Goal: Task Accomplishment & Management: Use online tool/utility

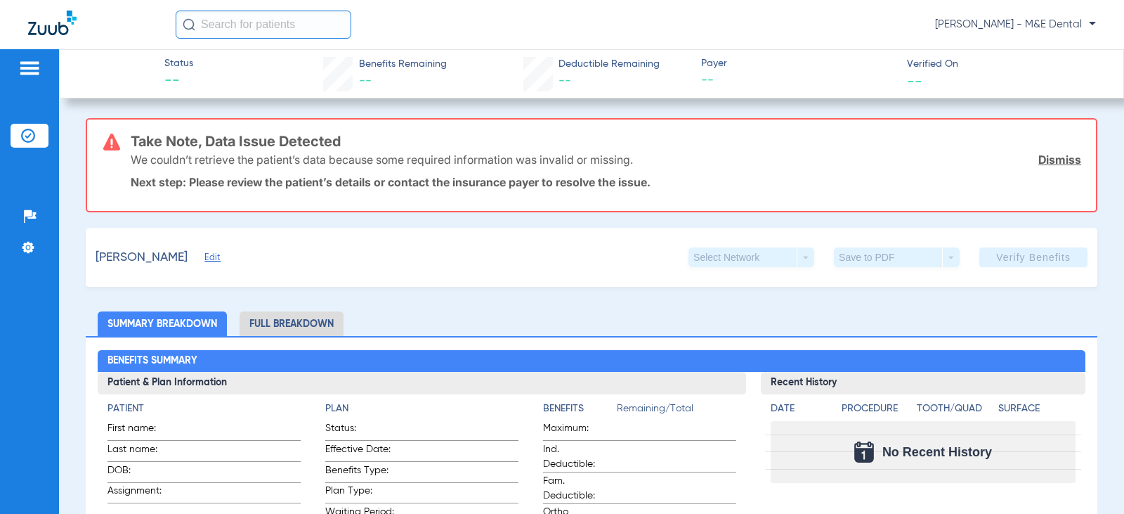
click at [830, 38] on div "[PERSON_NAME] - M&E Dental" at bounding box center [636, 25] width 920 height 28
click at [813, 36] on div "[PERSON_NAME] - M&E Dental" at bounding box center [636, 25] width 920 height 28
click at [129, 31] on div at bounding box center [102, 25] width 148 height 29
click at [53, 316] on div "Patients Insurance Verification Setup Help Center Settings" at bounding box center [29, 306] width 59 height 514
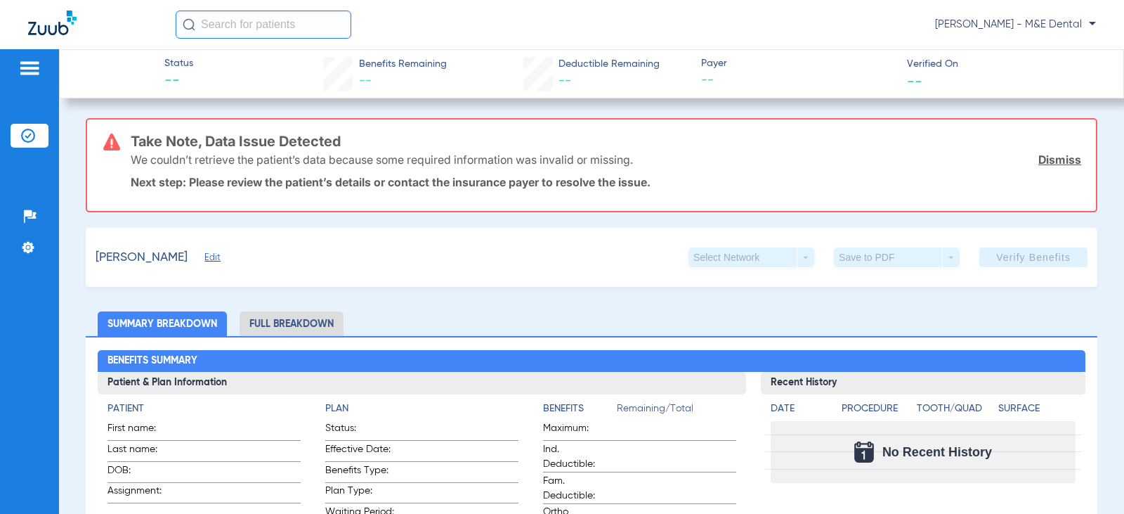
click at [826, 51] on div "Status -- Benefits Remaining -- Deductible Remaining -- Payer -- Verified On --" at bounding box center [591, 73] width 1065 height 49
click at [128, 53] on div "Status -- Benefits Remaining -- Deductible Remaining -- Payer -- Verified On --" at bounding box center [591, 73] width 1065 height 49
click at [599, 190] on div "Take Note, Data Issue Detected We couldn’t retrieve the patient’s data because …" at bounding box center [606, 164] width 951 height 91
click at [8, 129] on div "Patients Insurance Verification Setup Help Center Settings" at bounding box center [29, 306] width 59 height 514
click at [15, 136] on li "Insurance Verification" at bounding box center [30, 136] width 38 height 24
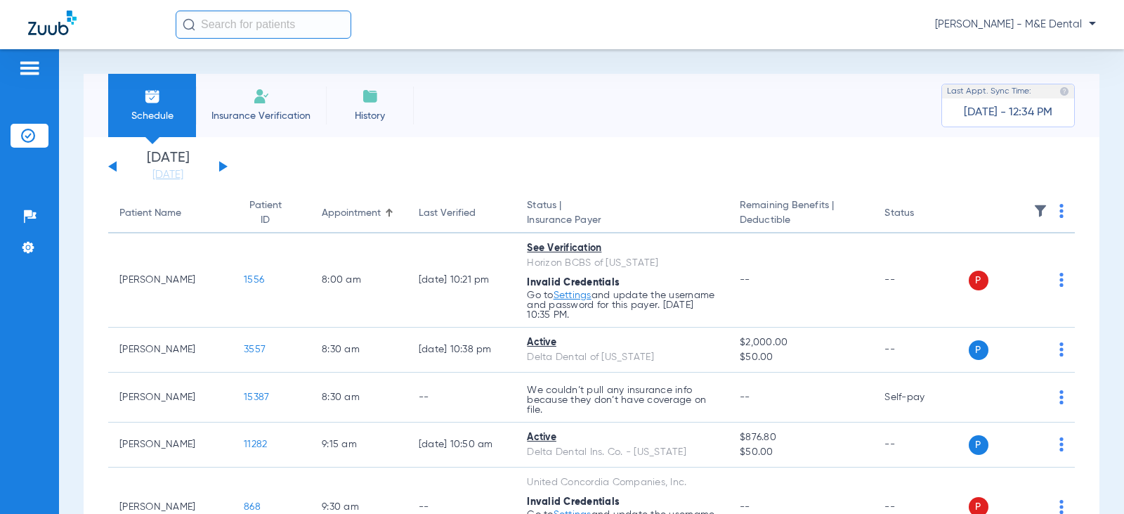
click at [270, 117] on span "Insurance Verification" at bounding box center [261, 116] width 109 height 14
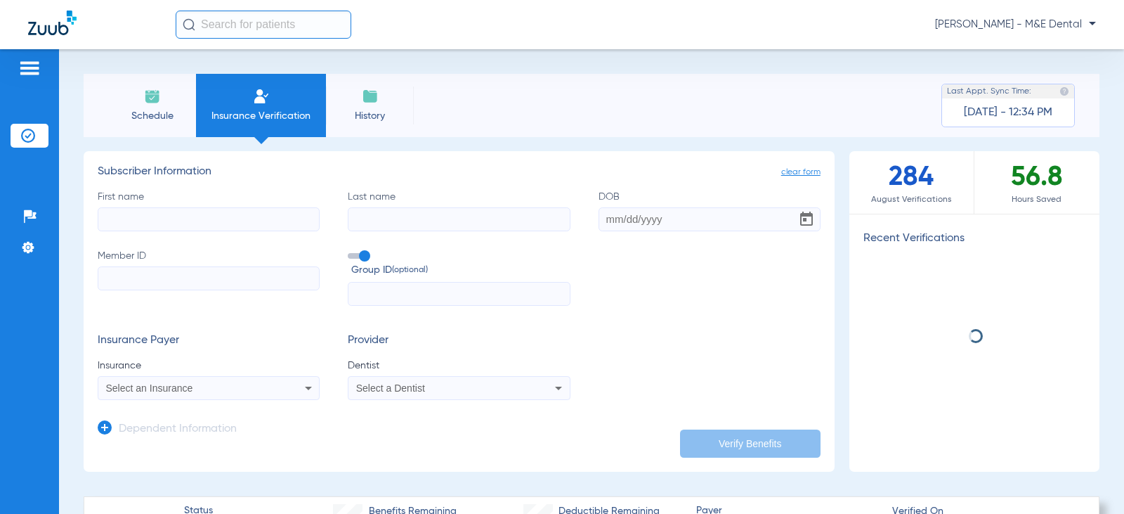
click at [187, 223] on input "First name" at bounding box center [209, 219] width 222 height 24
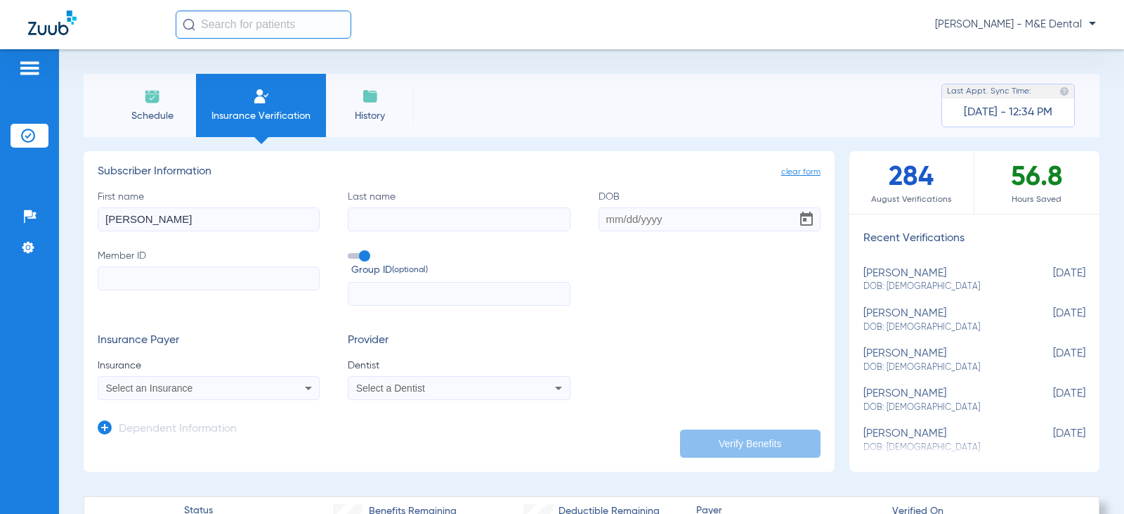
type input "[PERSON_NAME]"
click at [608, 219] on input "DOB" at bounding box center [710, 219] width 222 height 24
type input "[DATE]"
click at [151, 282] on input "Member ID" at bounding box center [209, 278] width 222 height 24
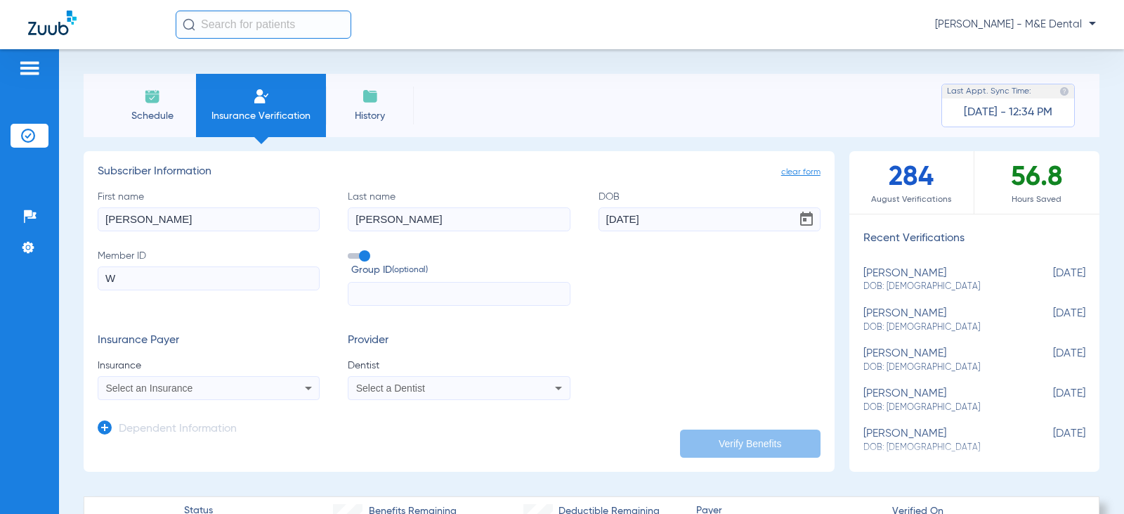
type input "W"
paste input "W280058851"
type input "W280058851"
click at [367, 255] on span at bounding box center [358, 256] width 21 height 6
click at [351, 251] on input "Group ID (optional)" at bounding box center [351, 251] width 0 height 0
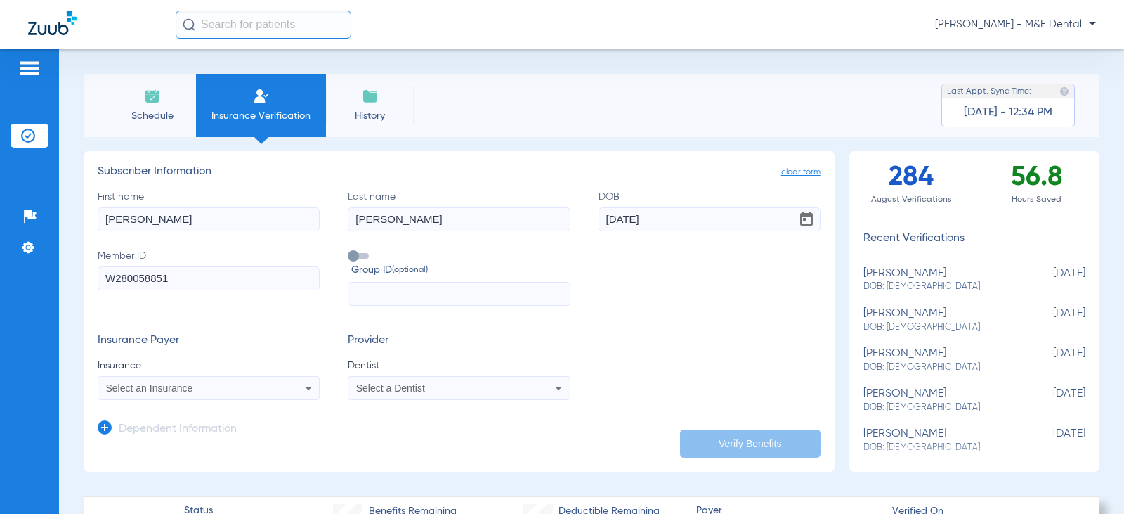
click at [221, 388] on div "Select an Insurance" at bounding box center [188, 388] width 165 height 10
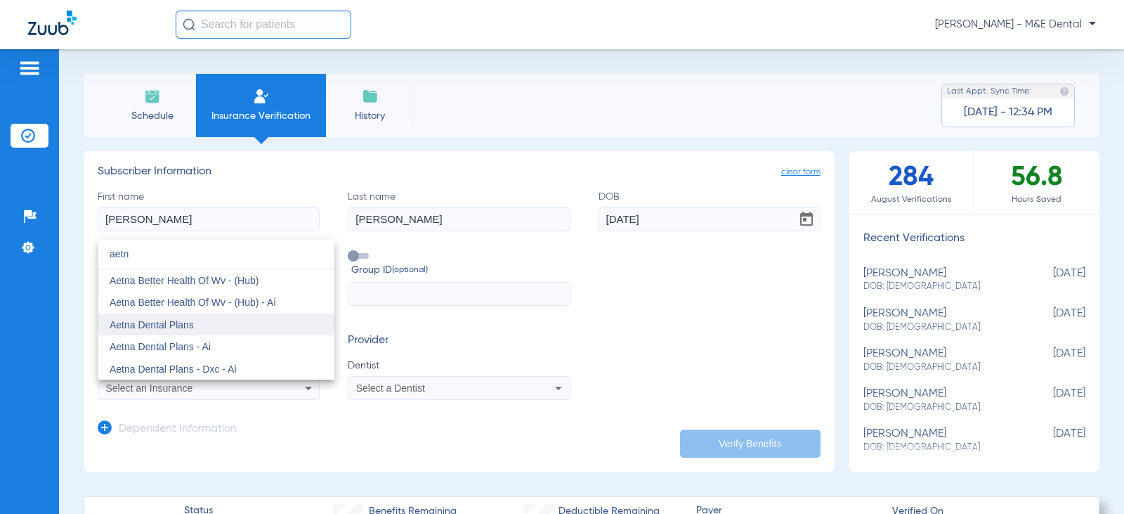
type input "aetn"
click at [183, 326] on span "Aetna Dental Plans" at bounding box center [152, 324] width 84 height 11
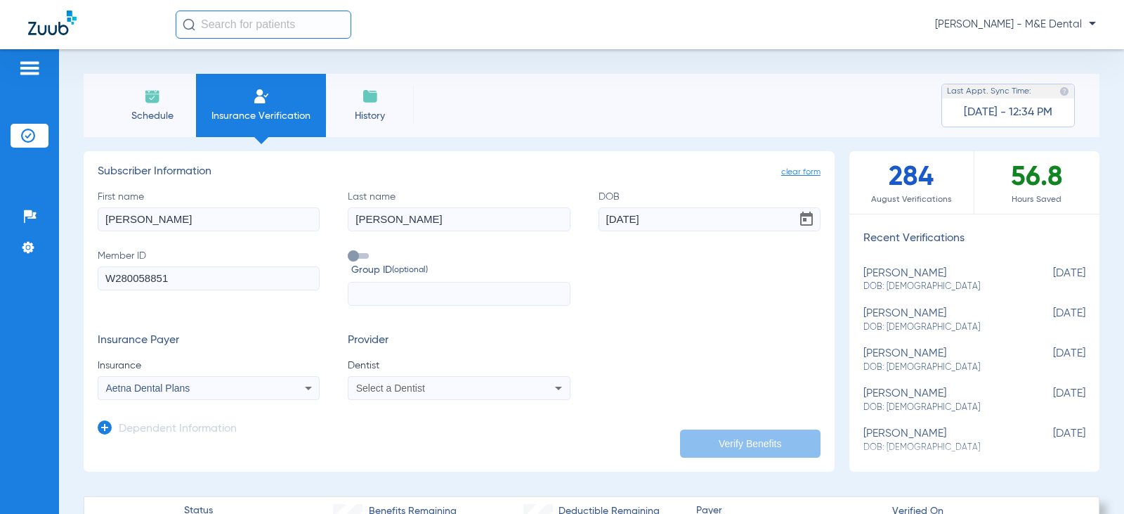
click at [404, 393] on span "Select a Dentist" at bounding box center [390, 387] width 69 height 11
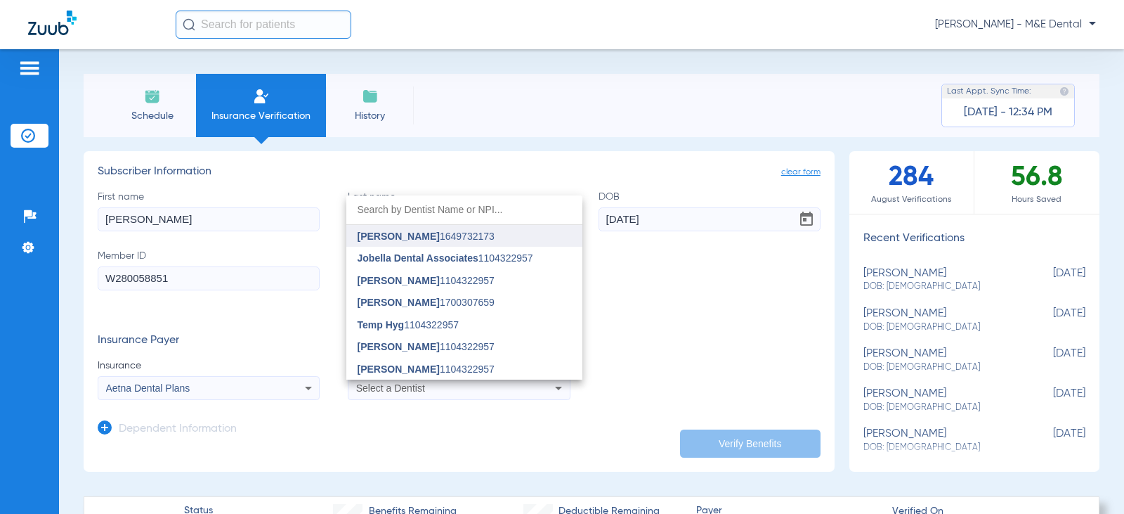
click at [404, 237] on span "[PERSON_NAME]" at bounding box center [399, 235] width 82 height 11
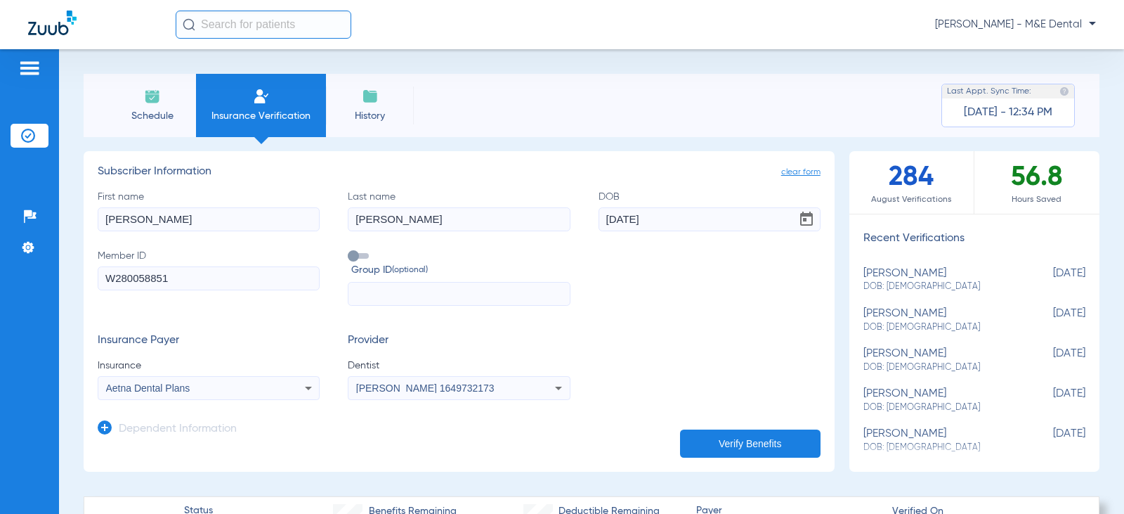
click at [710, 443] on button "Verify Benefits" at bounding box center [750, 443] width 141 height 28
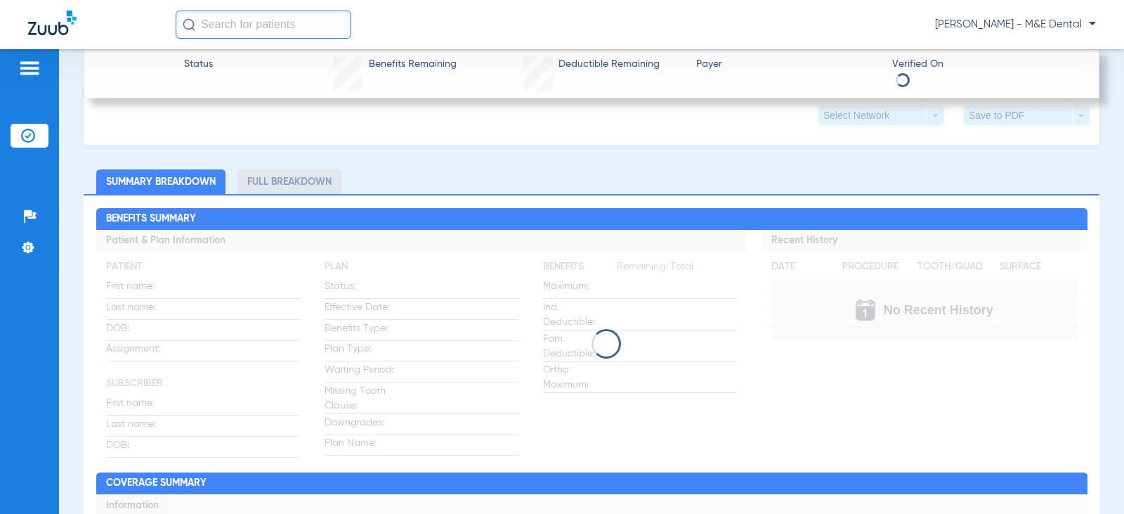
scroll to position [492, 0]
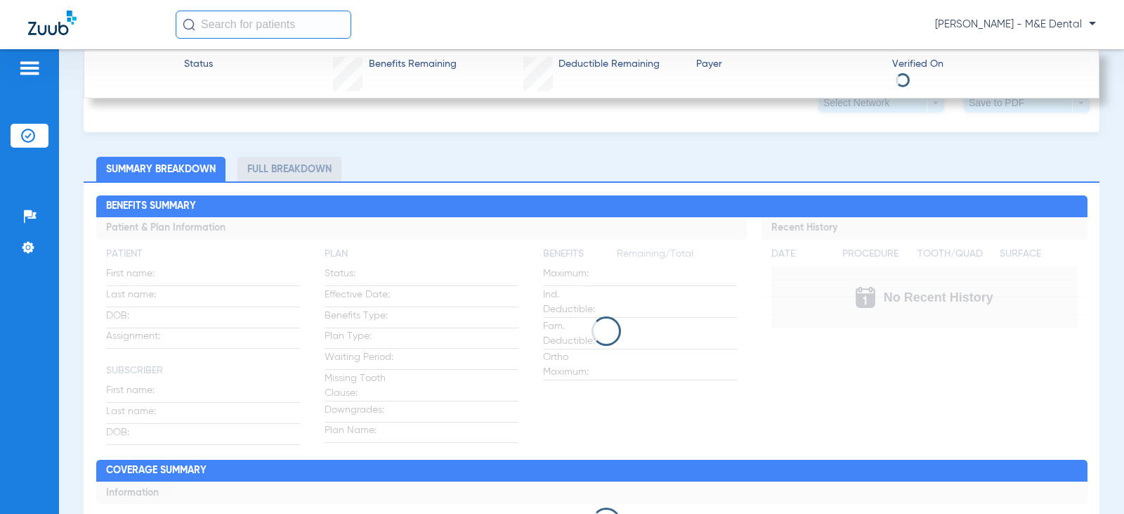
click at [865, 33] on div "[PERSON_NAME] - M&E Dental" at bounding box center [636, 25] width 920 height 28
click at [816, 31] on div "[PERSON_NAME] - M&E Dental" at bounding box center [636, 25] width 920 height 28
click at [119, 18] on div at bounding box center [102, 25] width 148 height 29
click at [40, 287] on div "Patients Insurance Verification Setup Help Center Settings" at bounding box center [29, 306] width 59 height 514
drag, startPoint x: 786, startPoint y: 74, endPoint x: 811, endPoint y: 35, distance: 46.2
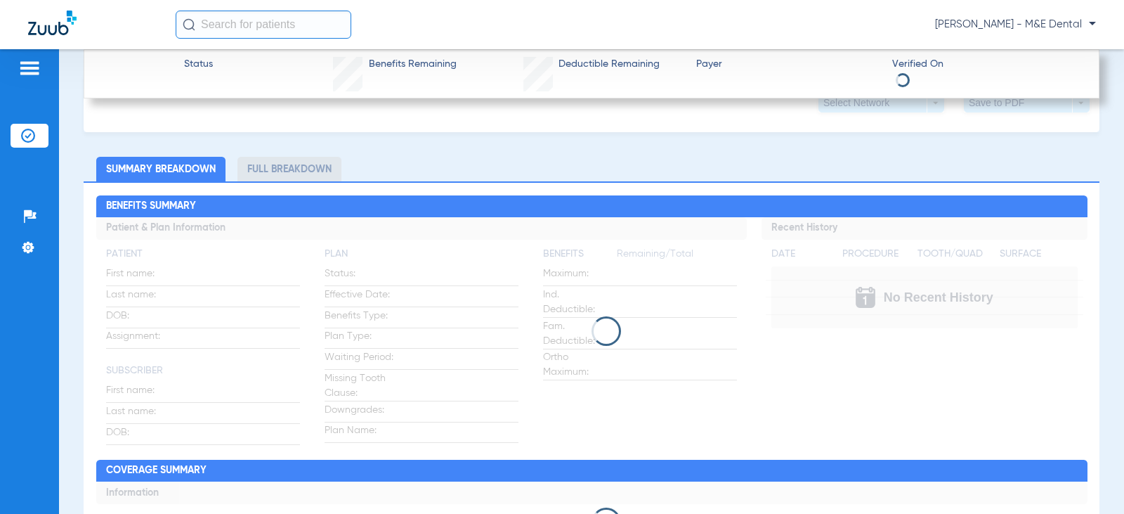
click at [787, 73] on app-payer-section "Payer" at bounding box center [788, 74] width 184 height 34
click at [813, 33] on div "[PERSON_NAME] - M&E Dental" at bounding box center [636, 25] width 920 height 28
click at [138, 41] on div "[PERSON_NAME] - M&E Dental" at bounding box center [562, 24] width 1124 height 49
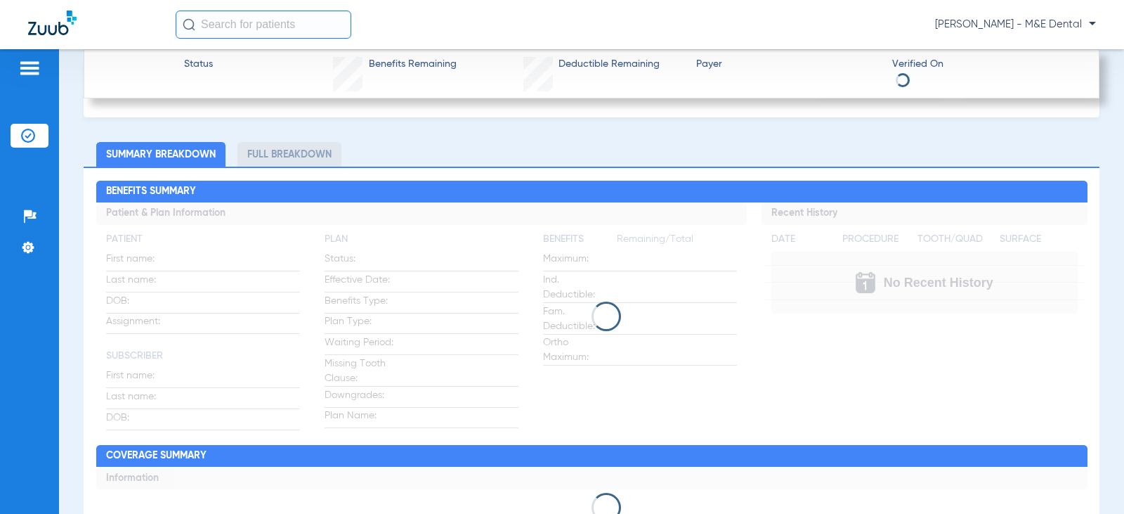
scroll to position [598, 0]
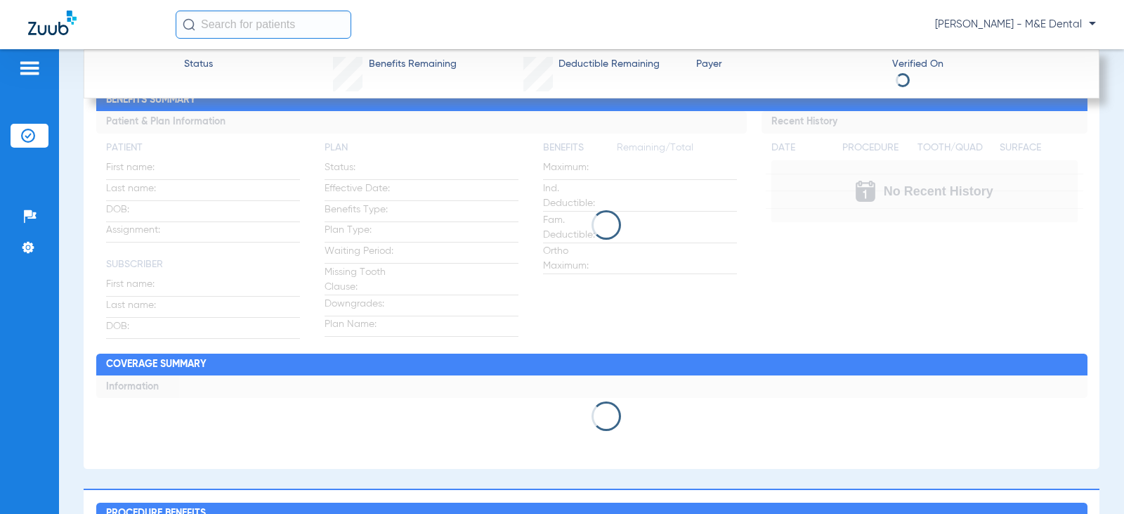
click at [829, 18] on div "[PERSON_NAME] - M&E Dental" at bounding box center [636, 25] width 920 height 28
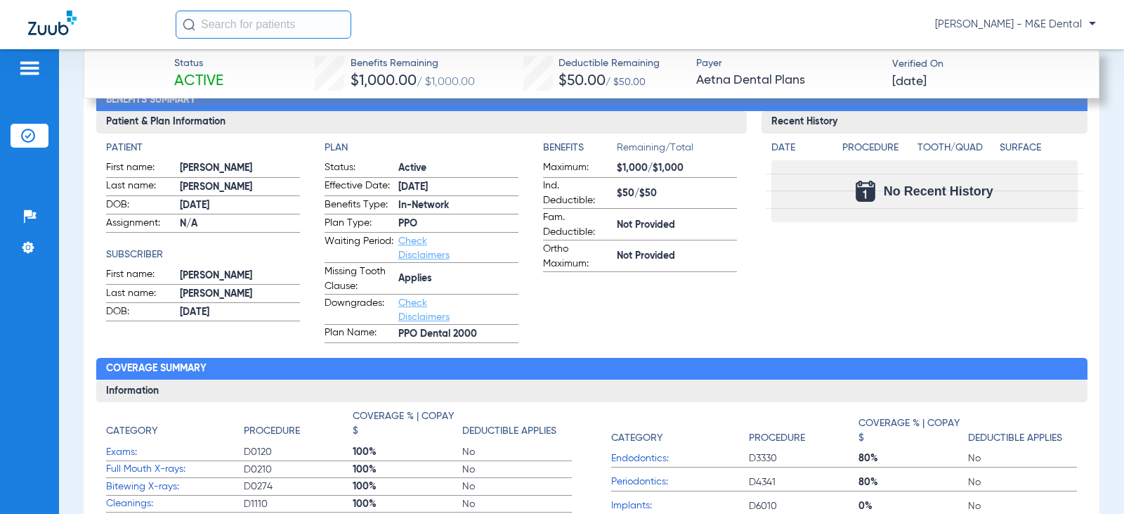
click at [826, 295] on div "Recent History Date Procedure Tooth/Quad Surface No Recent History" at bounding box center [924, 227] width 325 height 232
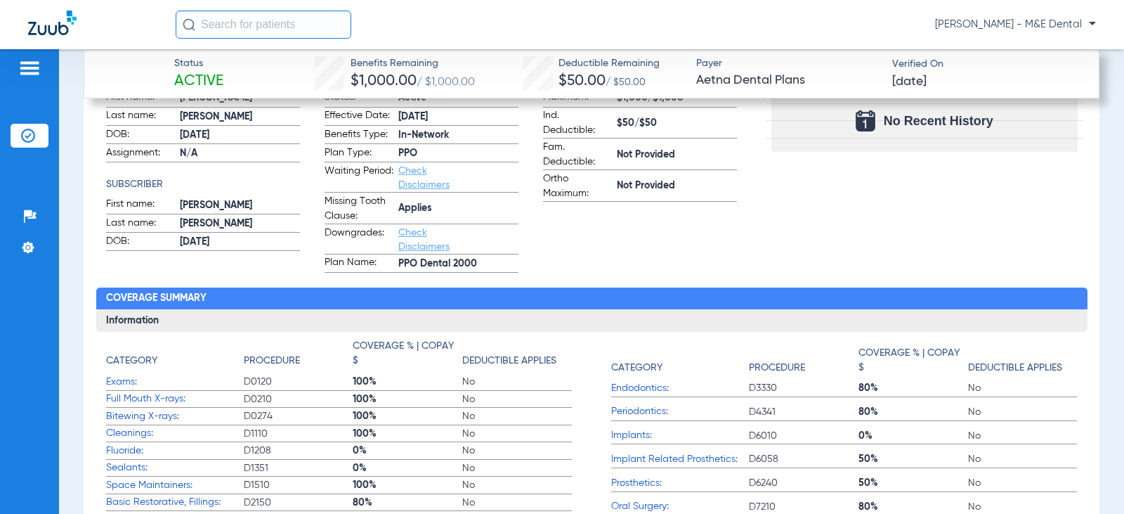
scroll to position [738, 0]
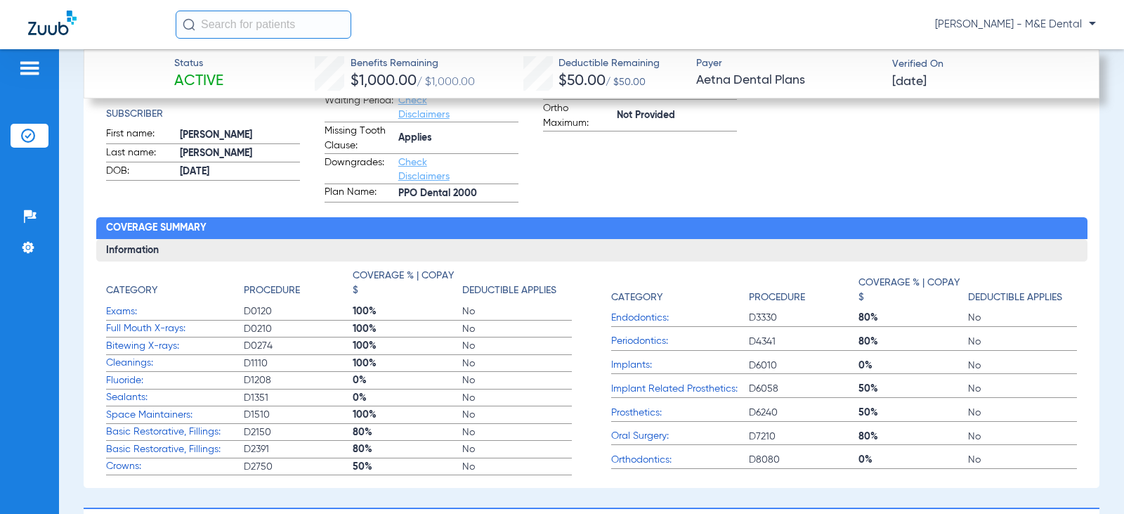
click at [866, 385] on span "50%" at bounding box center [914, 388] width 110 height 14
click at [875, 415] on span "50%" at bounding box center [914, 412] width 110 height 14
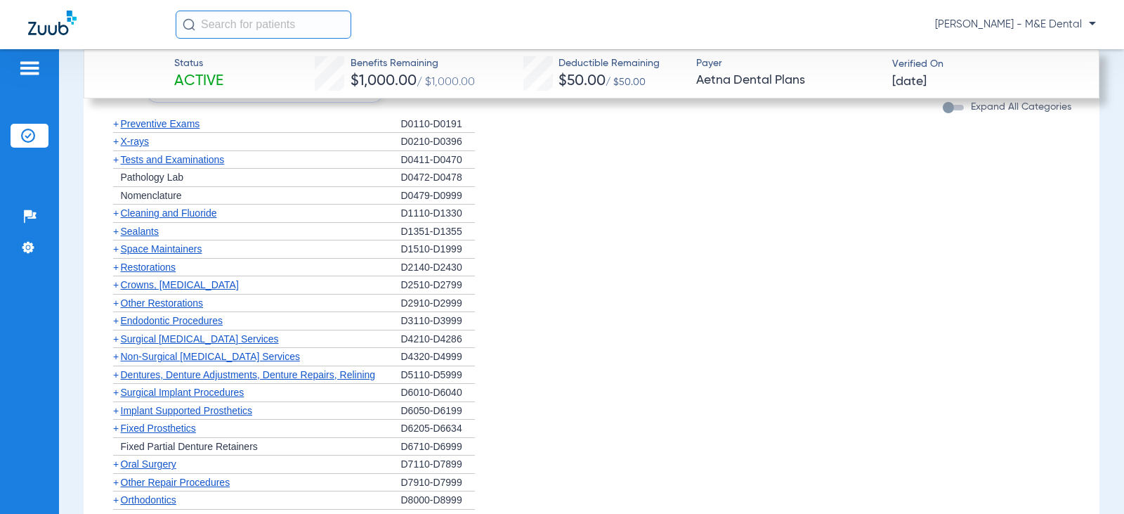
scroll to position [1511, 0]
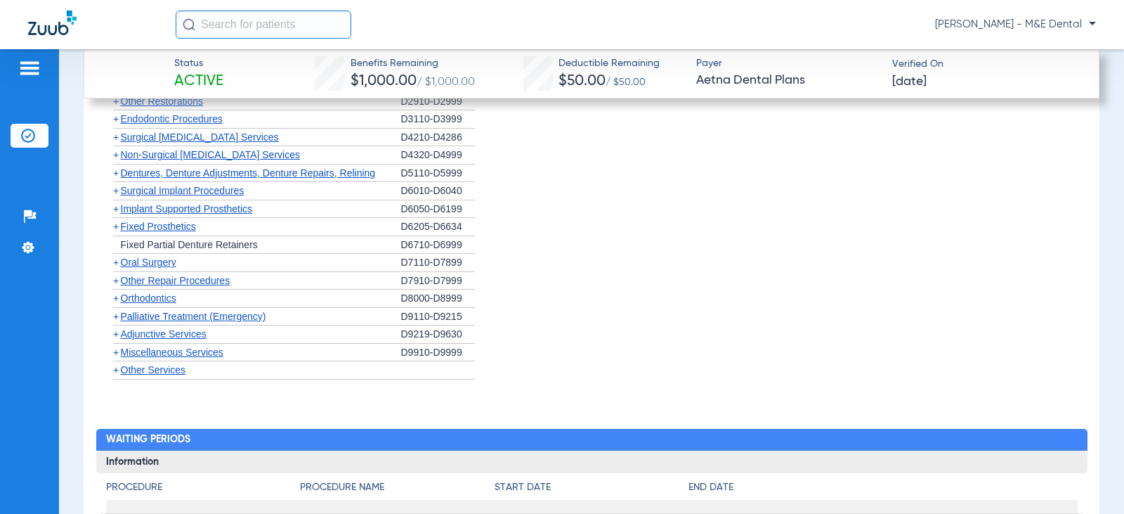
click at [206, 205] on span "Implant Supported Prosthetics" at bounding box center [187, 208] width 132 height 11
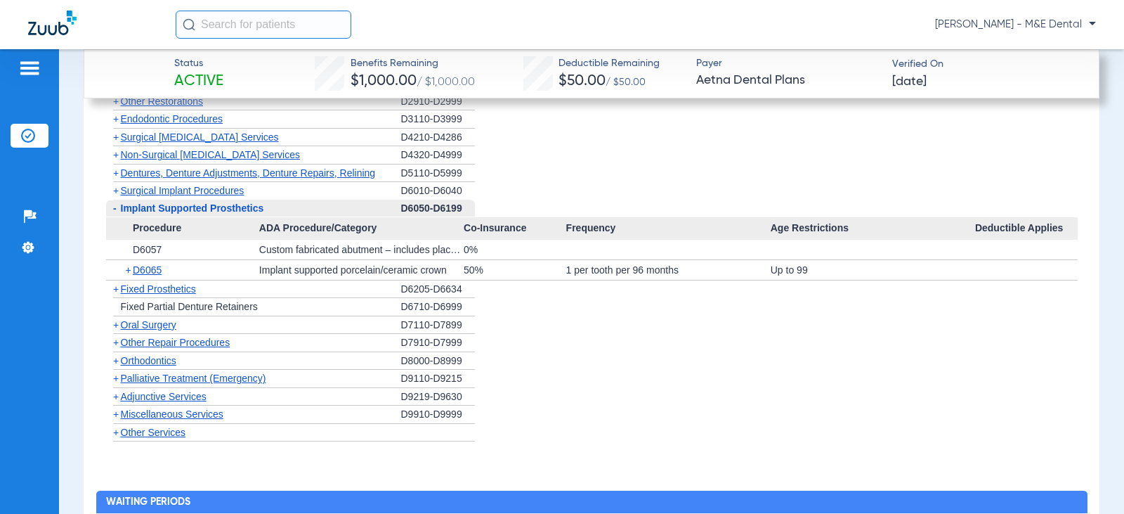
click at [176, 287] on span "Fixed Prosthetics" at bounding box center [158, 288] width 75 height 11
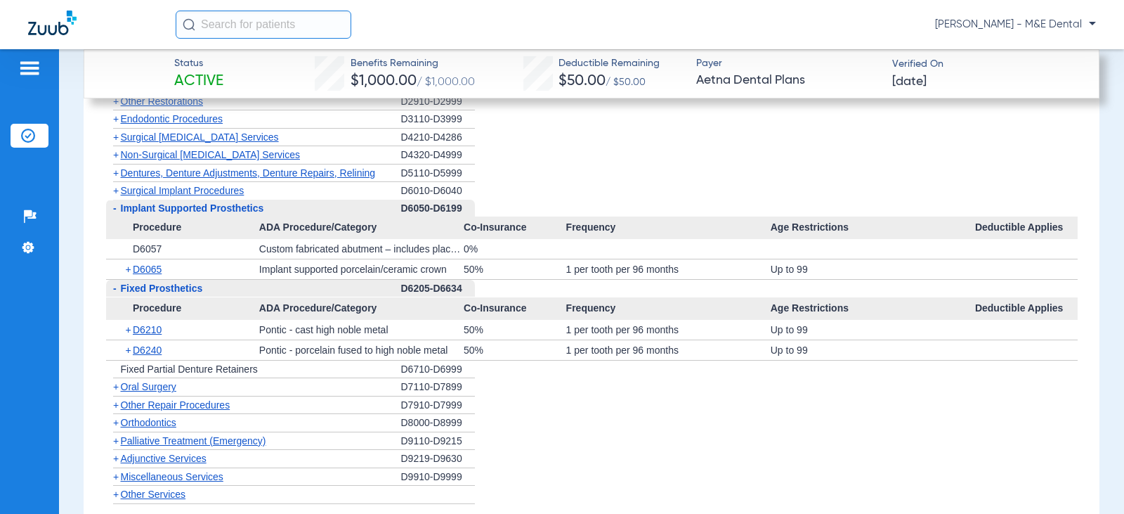
click at [176, 287] on span "Fixed Prosthetics" at bounding box center [162, 287] width 82 height 11
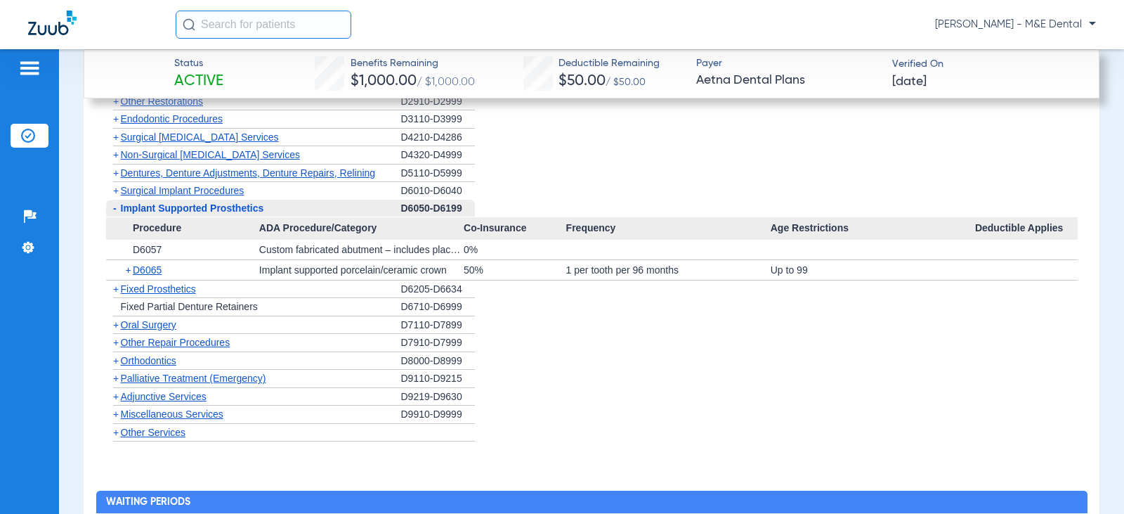
click at [183, 205] on span "Implant Supported Prosthetics" at bounding box center [192, 207] width 143 height 11
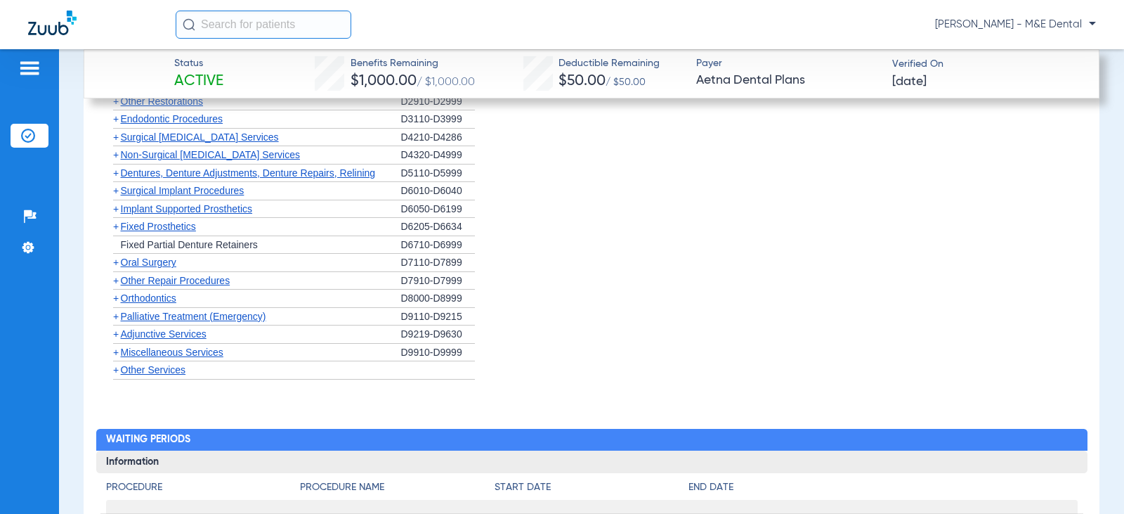
click at [172, 365] on span "Other Services" at bounding box center [153, 369] width 65 height 11
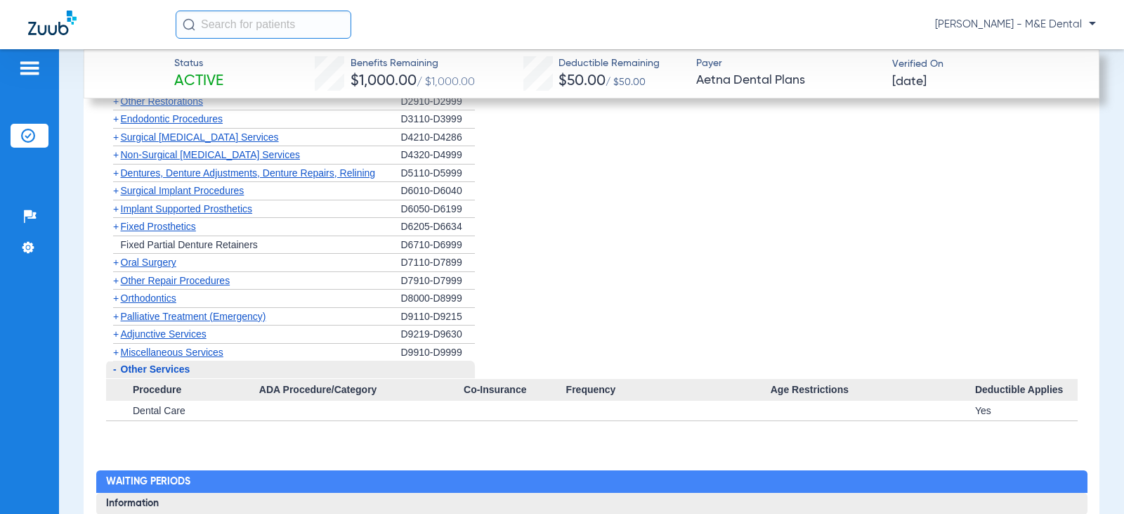
click at [172, 365] on span "Other Services" at bounding box center [156, 368] width 70 height 11
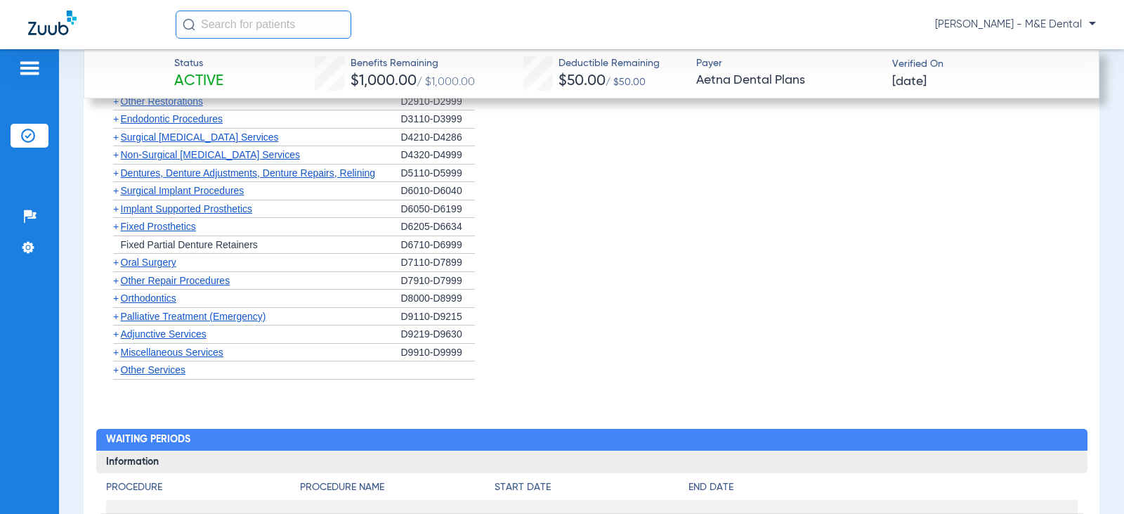
click at [171, 341] on div "+ Adjunctive Services" at bounding box center [253, 334] width 295 height 18
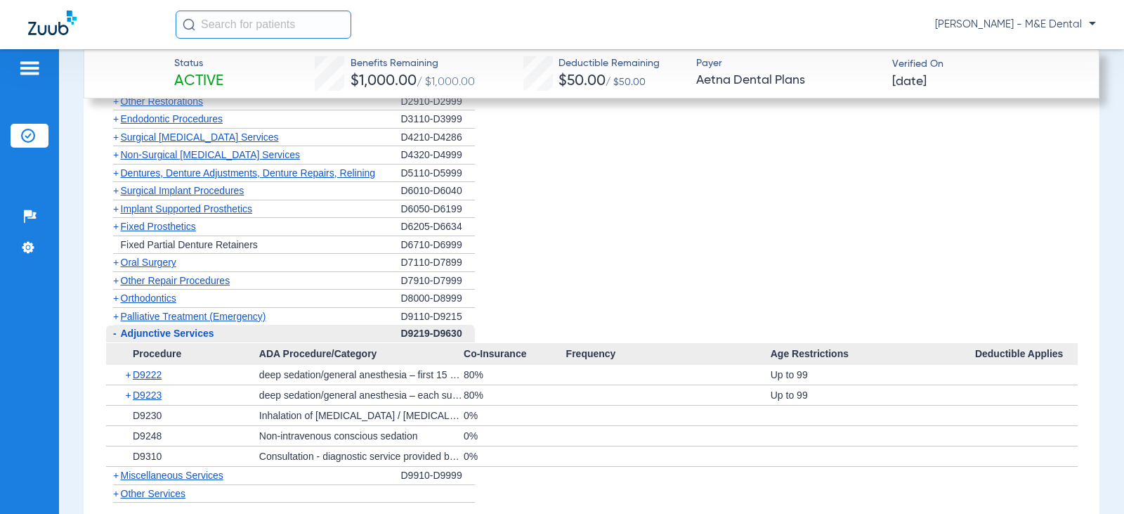
click at [165, 334] on span "Adjunctive Services" at bounding box center [167, 332] width 93 height 11
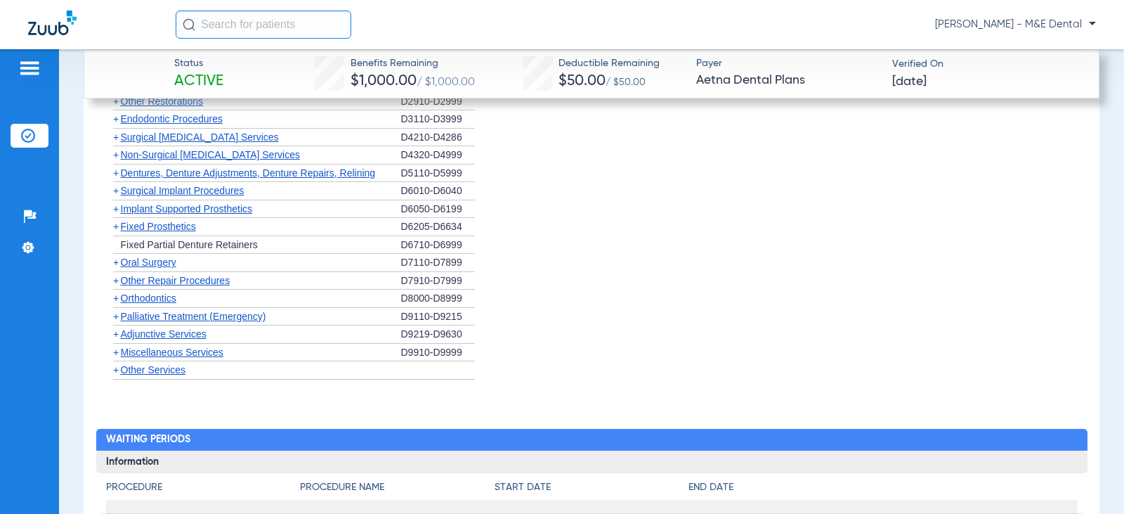
click at [165, 334] on span "Adjunctive Services" at bounding box center [164, 333] width 86 height 11
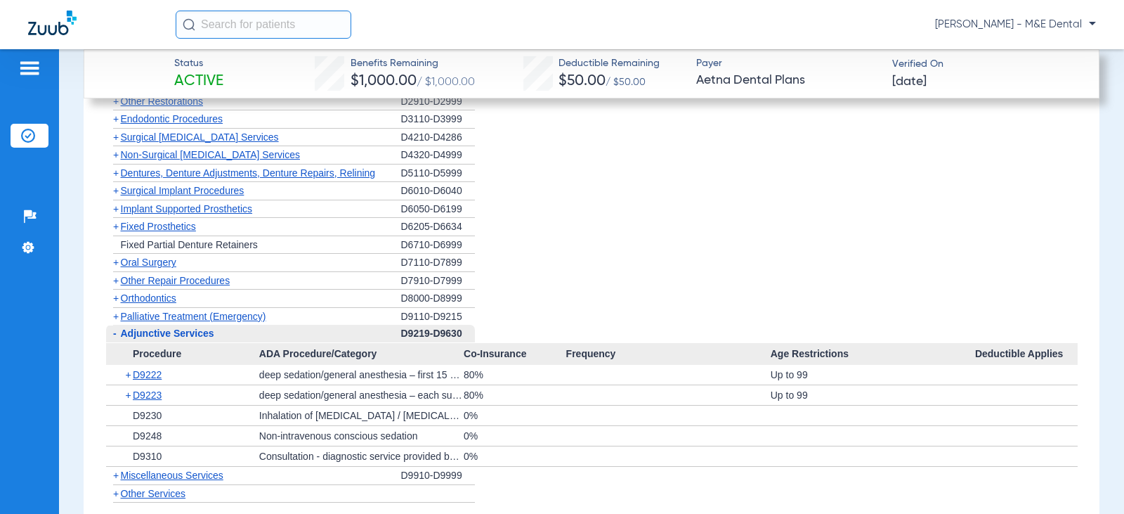
click at [165, 334] on span "Adjunctive Services" at bounding box center [167, 332] width 93 height 11
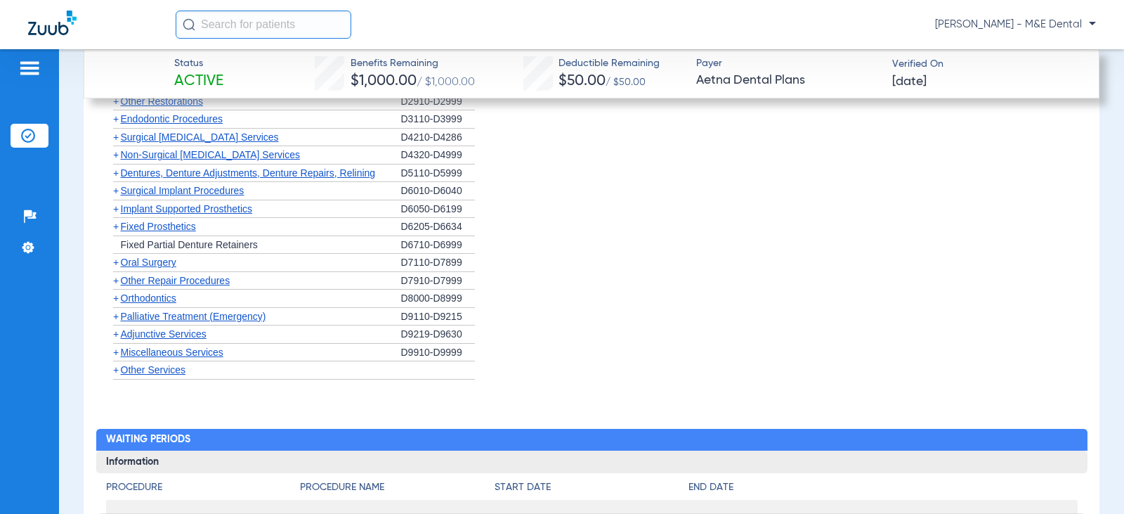
click at [165, 350] on span "Miscellaneous Services" at bounding box center [172, 351] width 103 height 11
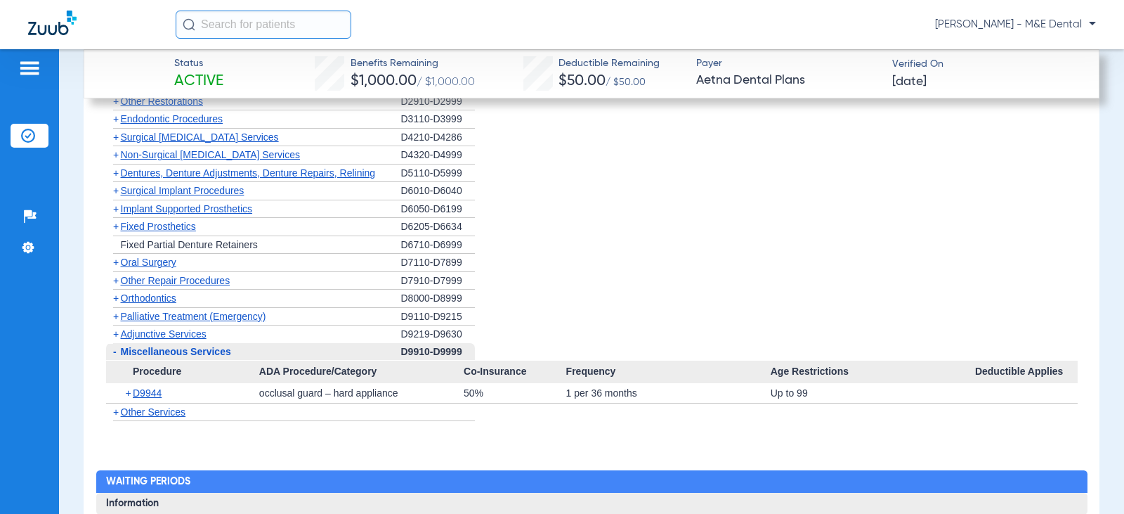
click at [165, 350] on span "Miscellaneous Services" at bounding box center [176, 351] width 110 height 11
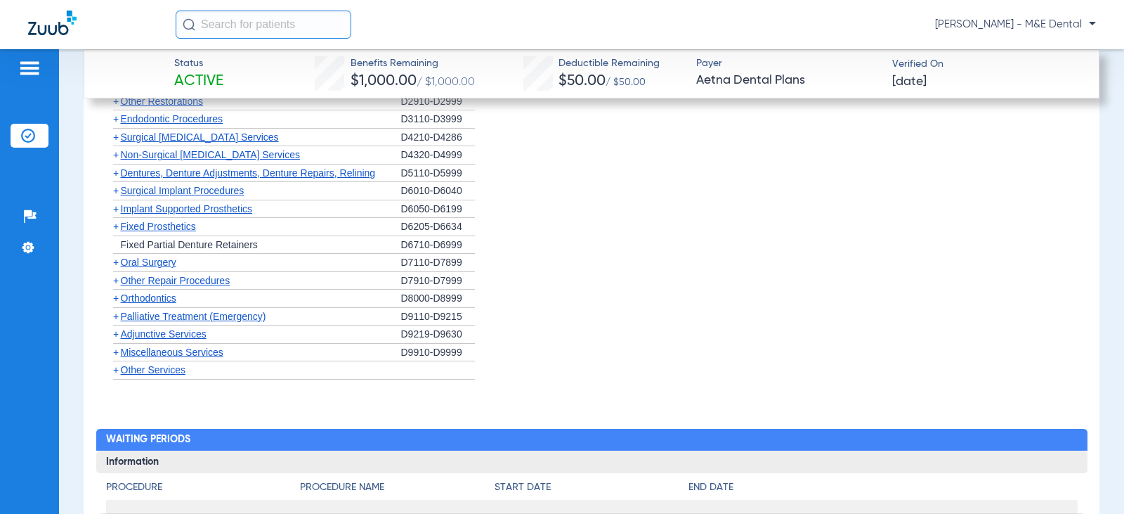
click at [165, 330] on span "Adjunctive Services" at bounding box center [164, 333] width 86 height 11
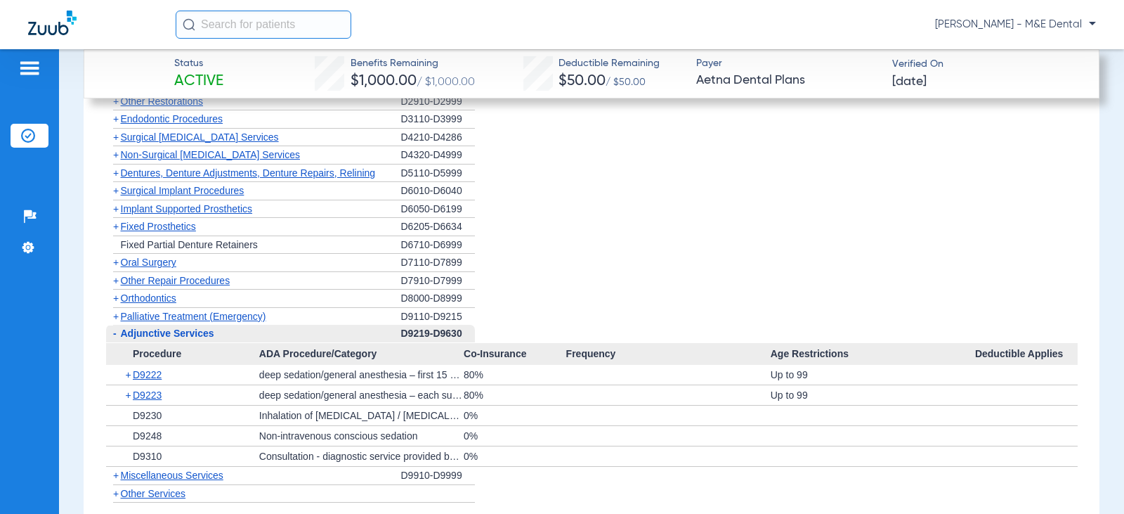
click at [165, 330] on span "Adjunctive Services" at bounding box center [167, 332] width 93 height 11
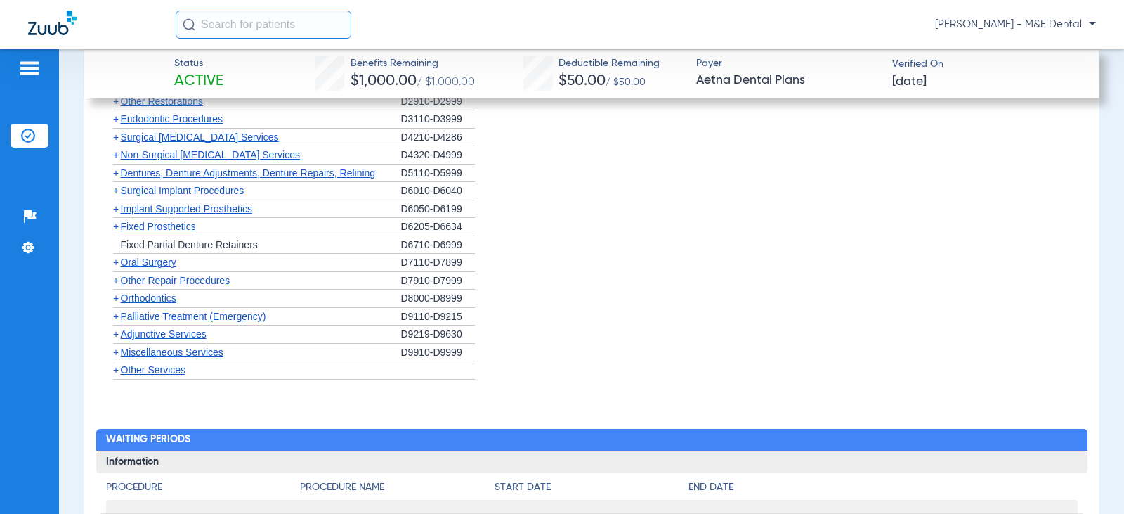
click at [162, 261] on span "Oral Surgery" at bounding box center [149, 261] width 56 height 11
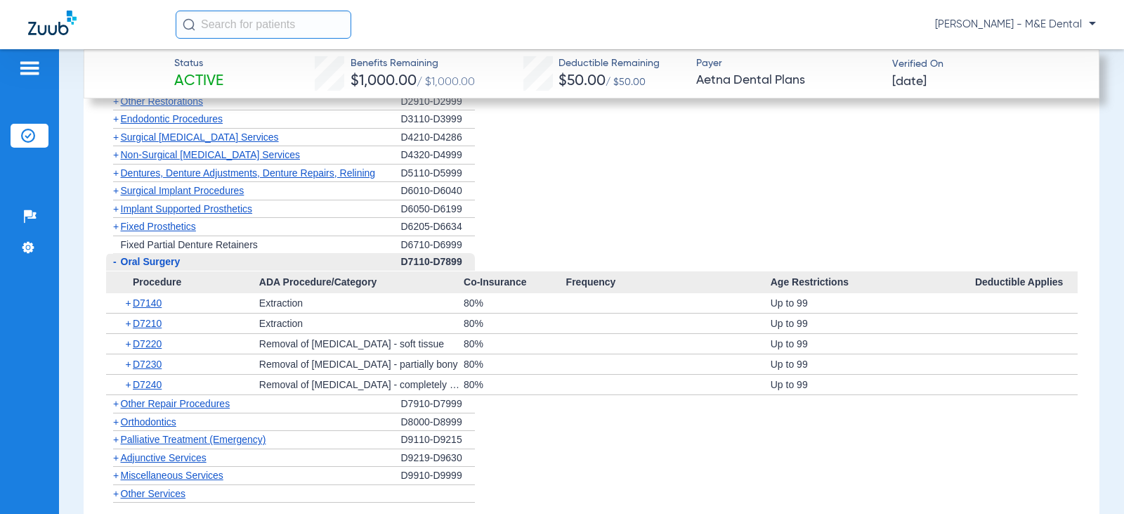
click at [162, 261] on span "Oral Surgery" at bounding box center [151, 261] width 60 height 11
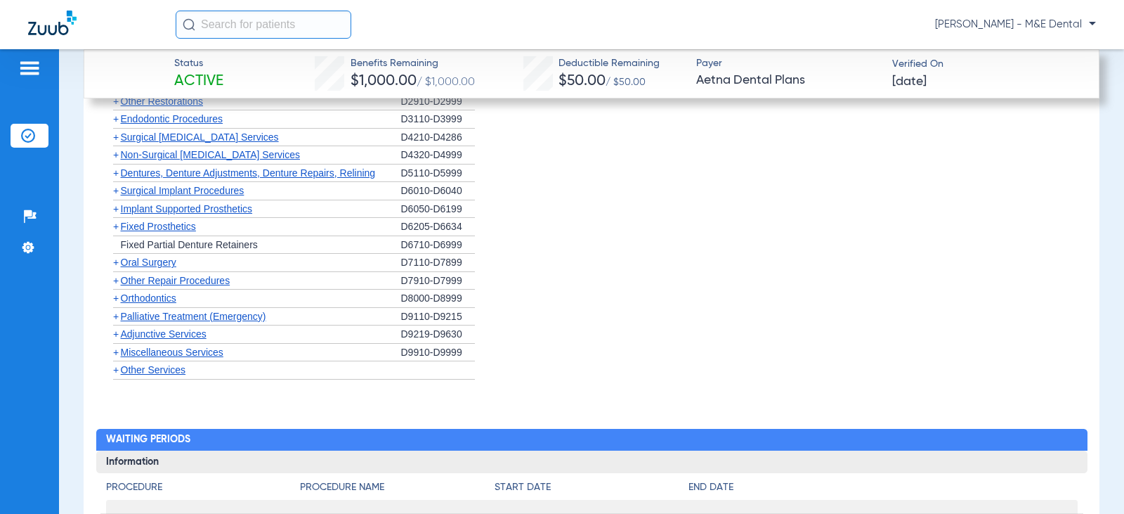
scroll to position [1441, 0]
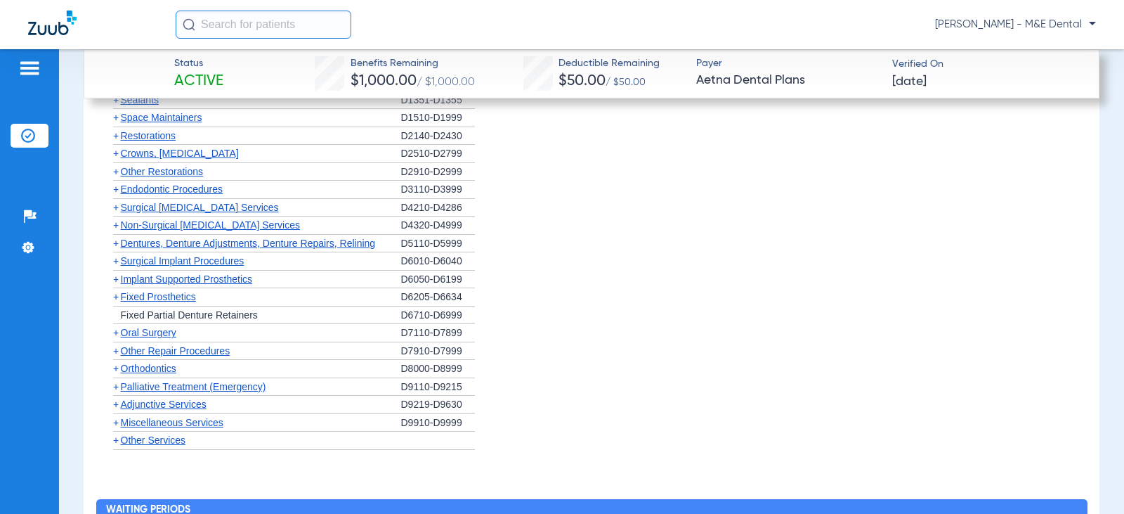
click at [179, 228] on span "Non-Surgical [MEDICAL_DATA] Services" at bounding box center [210, 224] width 179 height 11
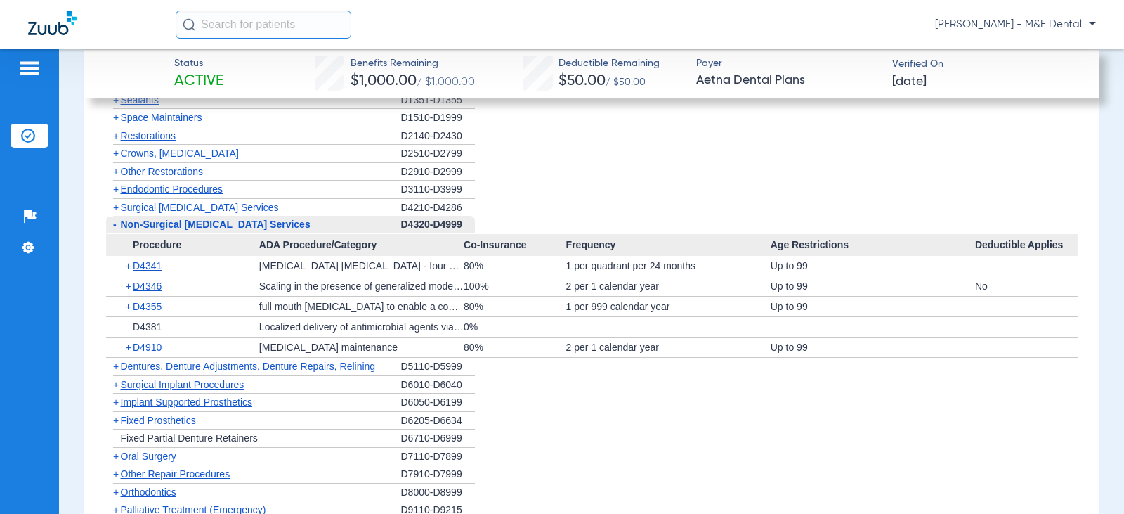
click at [179, 228] on span "Non-Surgical [MEDICAL_DATA] Services" at bounding box center [216, 224] width 190 height 11
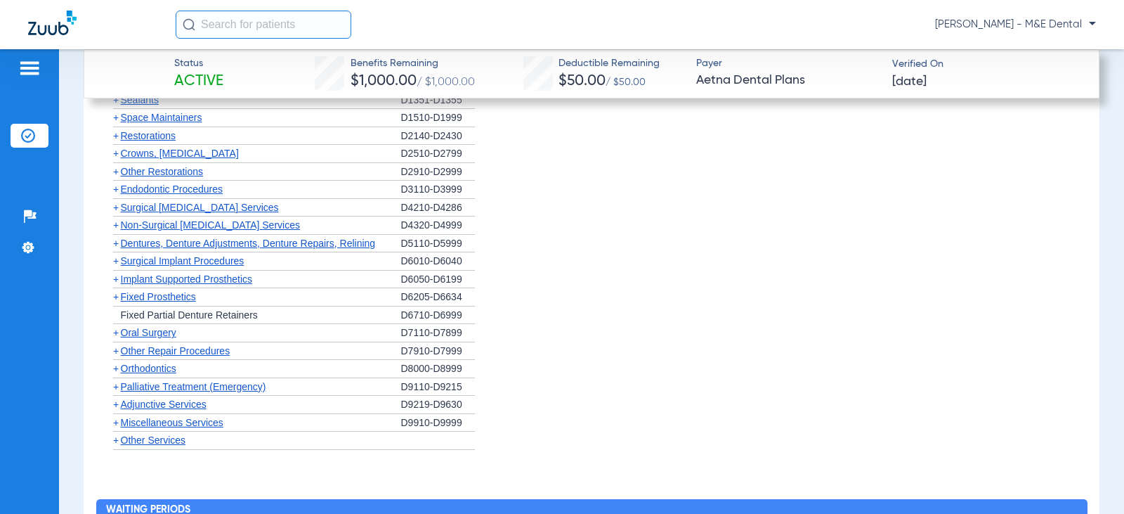
click at [176, 210] on span "Surgical [MEDICAL_DATA] Services" at bounding box center [200, 207] width 158 height 11
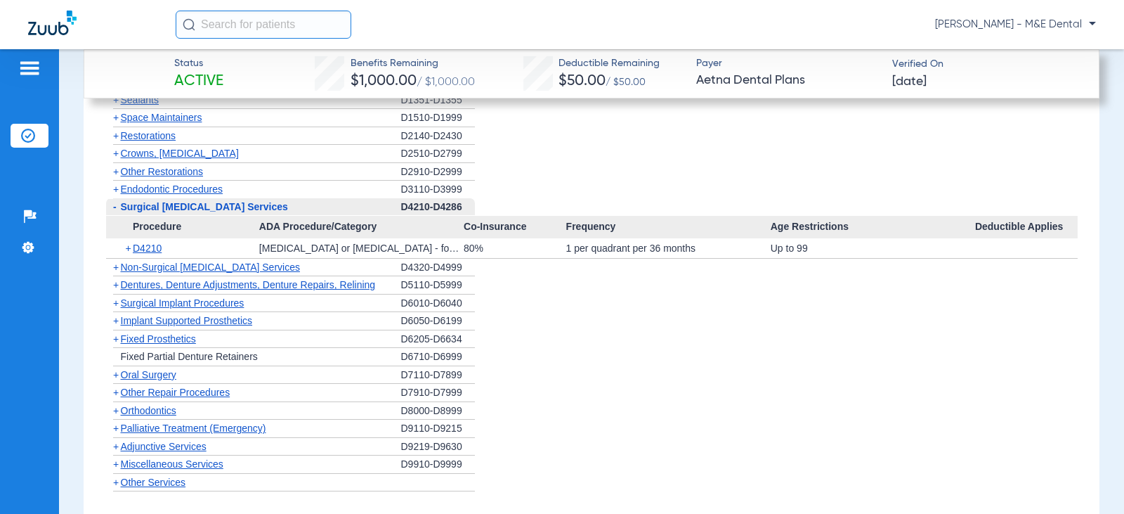
click at [176, 210] on span "Surgical [MEDICAL_DATA] Services" at bounding box center [204, 206] width 167 height 11
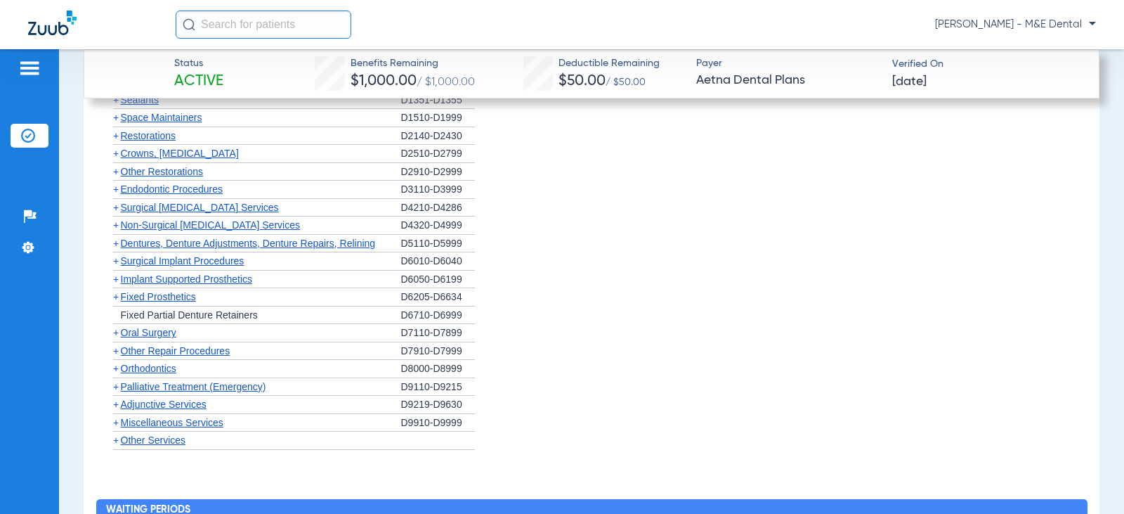
click at [171, 190] on span "Endodontic Procedures" at bounding box center [172, 188] width 103 height 11
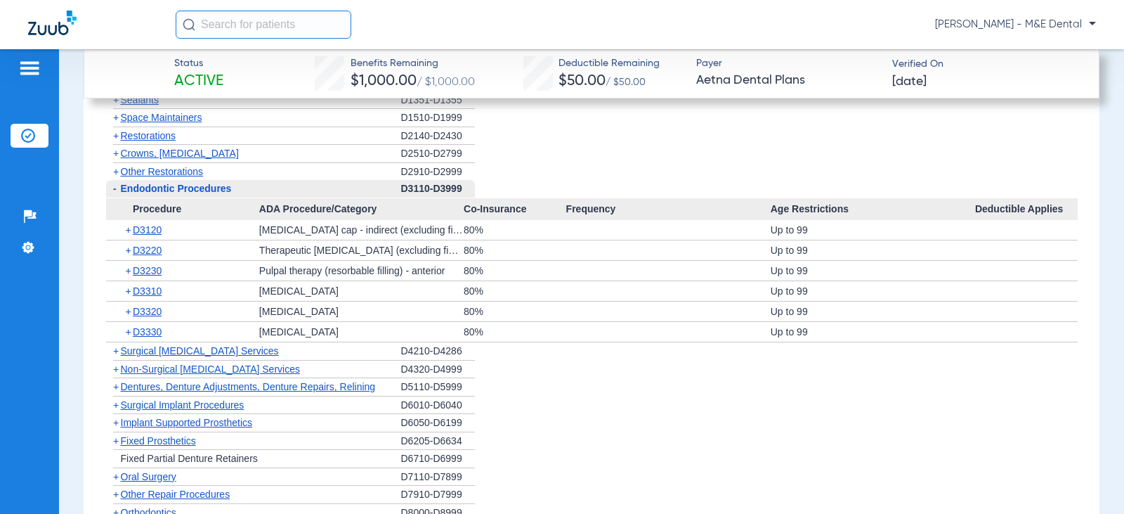
click at [171, 190] on span "Endodontic Procedures" at bounding box center [176, 188] width 111 height 11
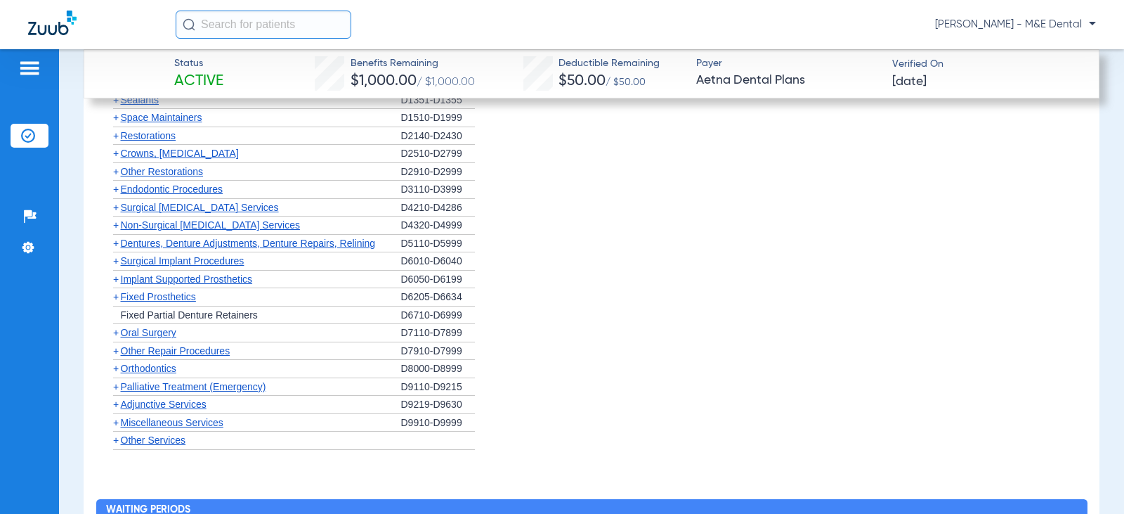
click at [171, 174] on span "Other Restorations" at bounding box center [162, 171] width 83 height 11
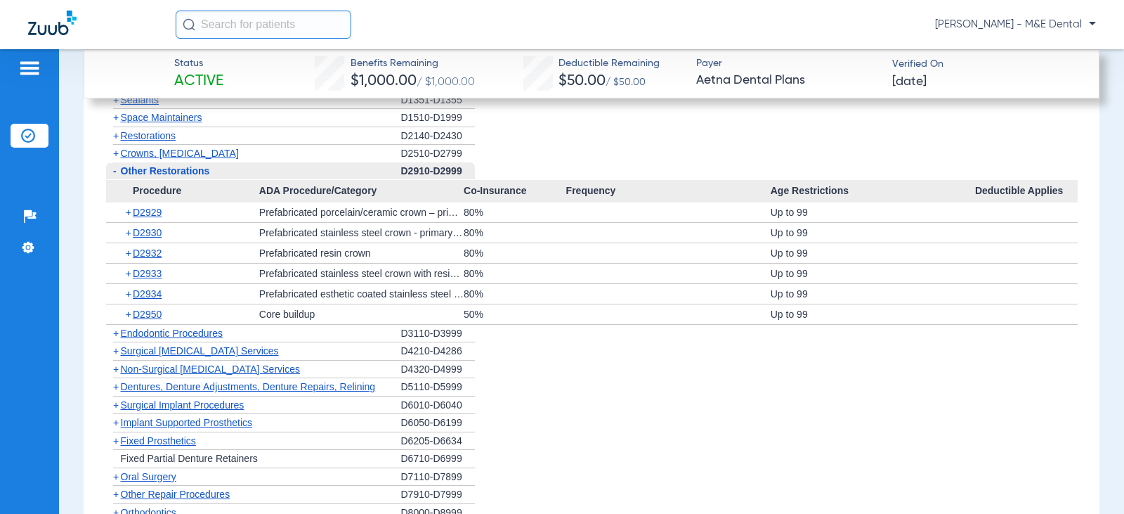
click at [171, 174] on span "Other Restorations" at bounding box center [165, 170] width 89 height 11
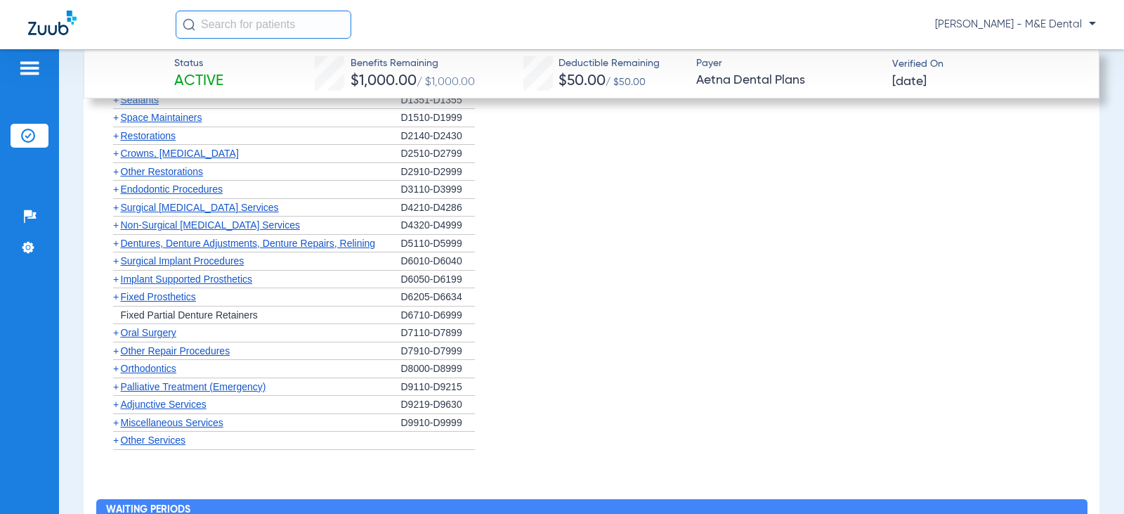
scroll to position [1371, 0]
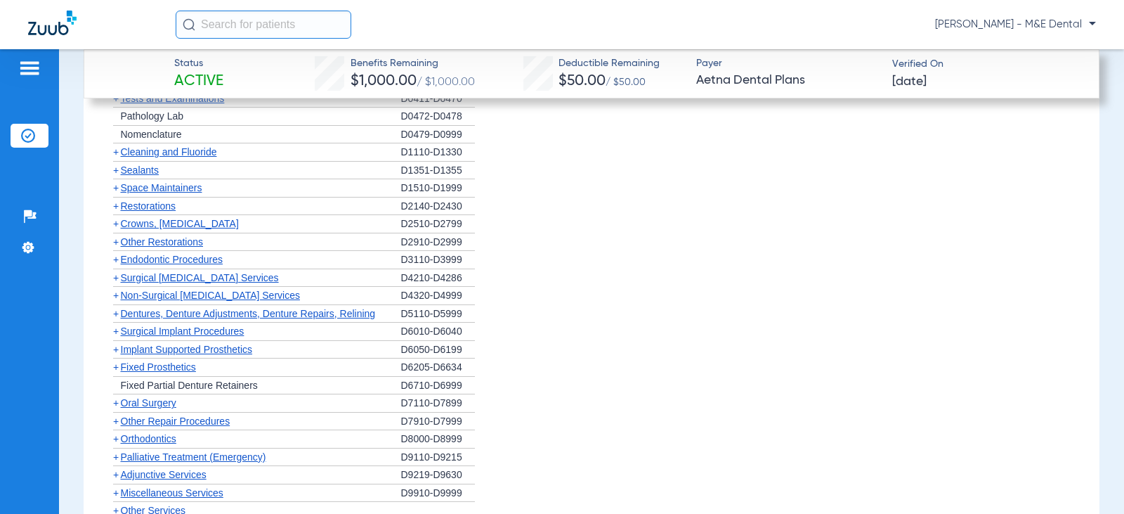
click at [658, 205] on li "+ Restorations D2140-D2430" at bounding box center [592, 206] width 972 height 18
click at [718, 25] on div "[PERSON_NAME] - M&E Dental" at bounding box center [636, 25] width 920 height 28
click at [179, 237] on span "Other Restorations" at bounding box center [162, 241] width 83 height 11
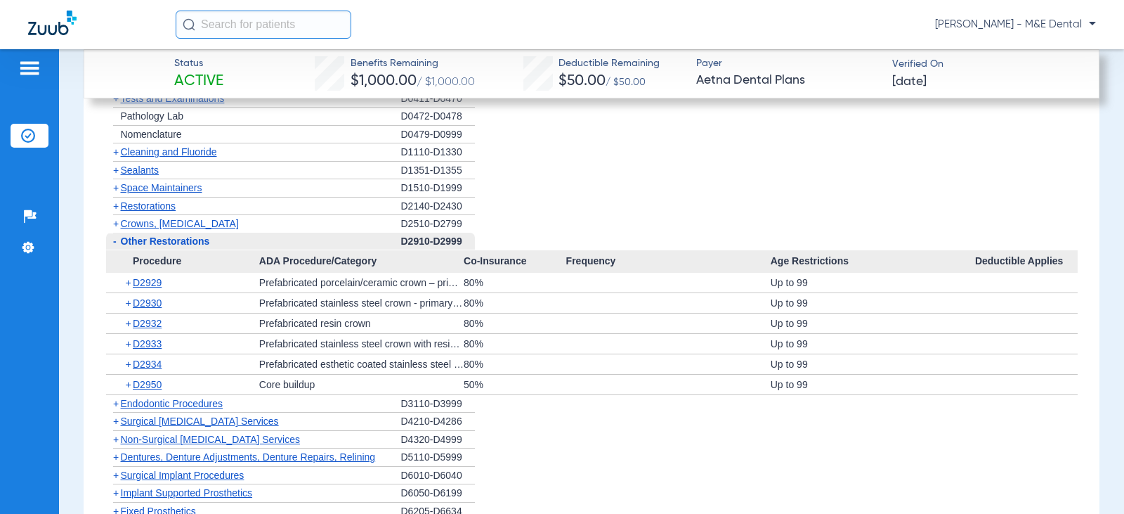
click at [179, 237] on span "Other Restorations" at bounding box center [165, 240] width 89 height 11
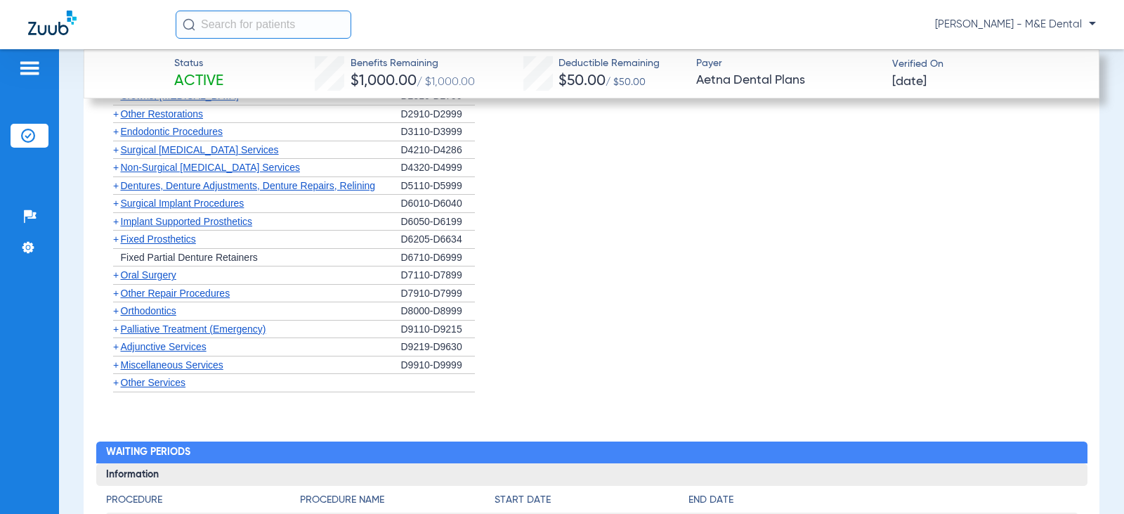
scroll to position [1511, 0]
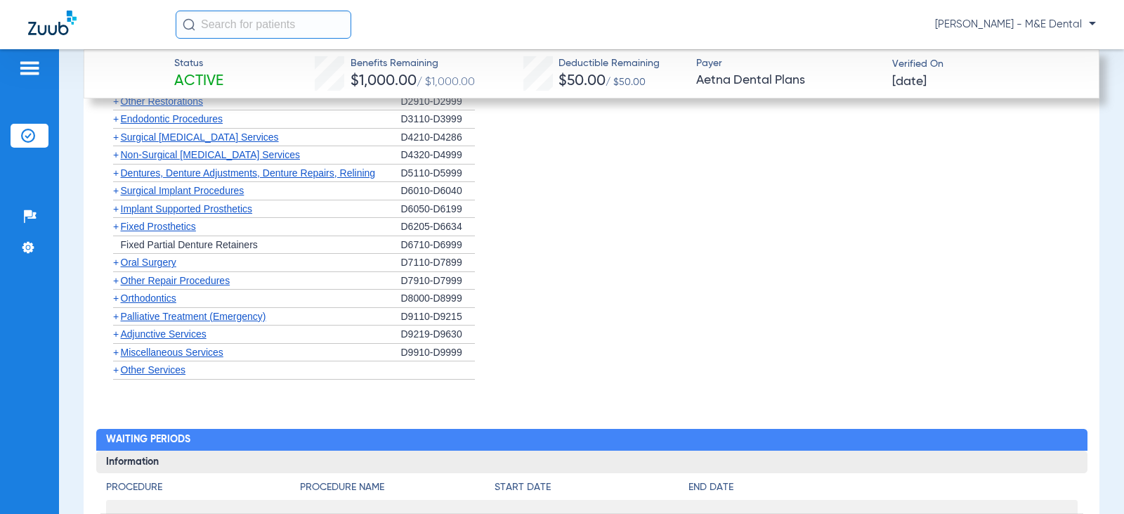
click at [174, 330] on span "Adjunctive Services" at bounding box center [164, 333] width 86 height 11
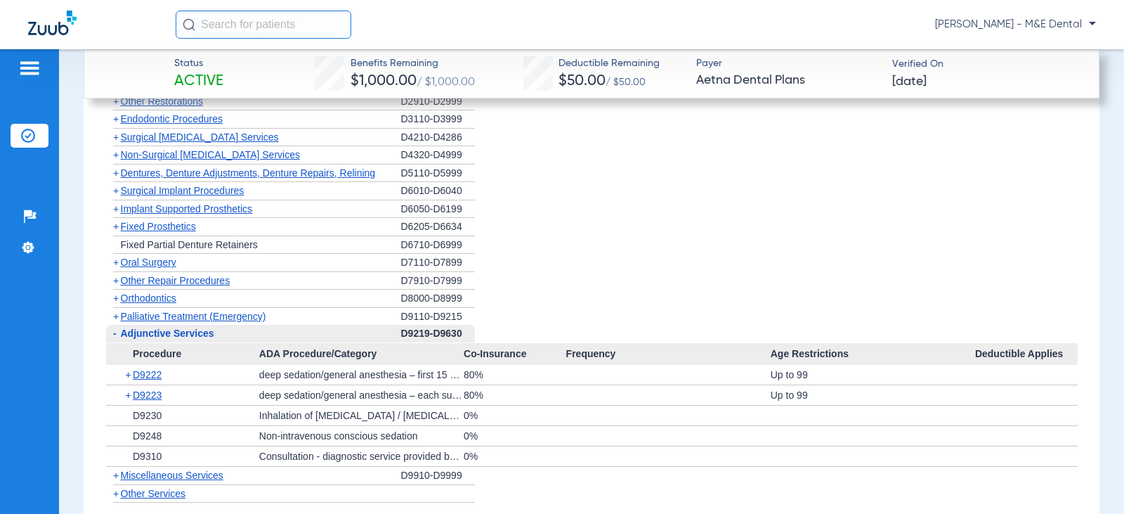
click at [174, 330] on span "Adjunctive Services" at bounding box center [167, 332] width 93 height 11
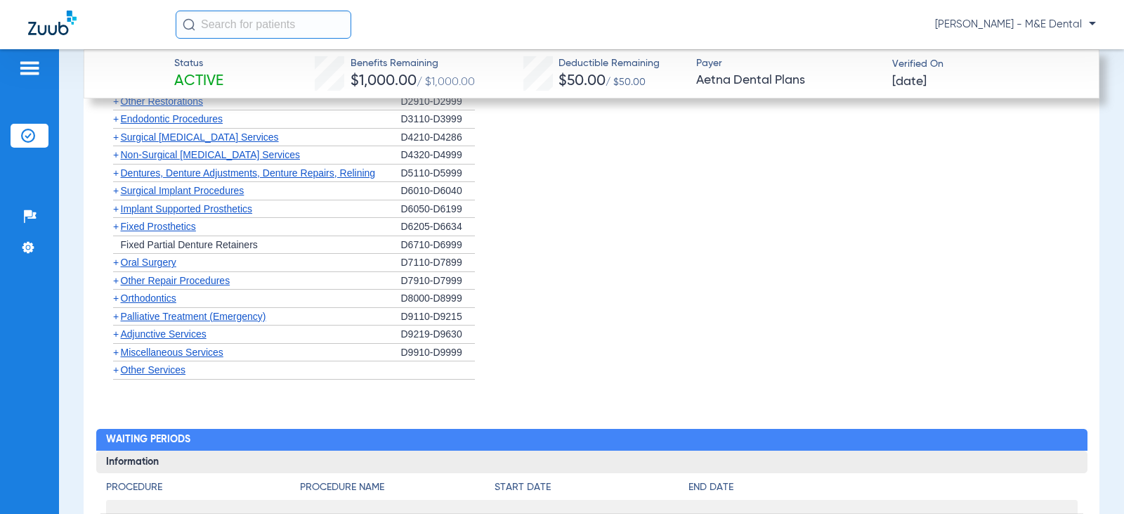
click at [174, 313] on span "Palliative Treatment (Emergency)" at bounding box center [193, 316] width 145 height 11
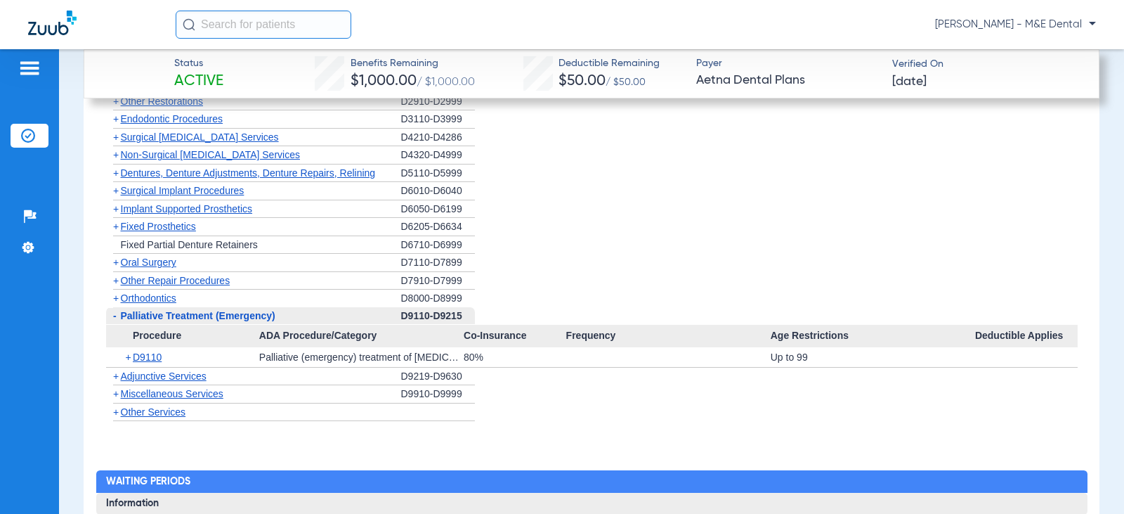
click at [174, 313] on span "Palliative Treatment (Emergency)" at bounding box center [198, 315] width 155 height 11
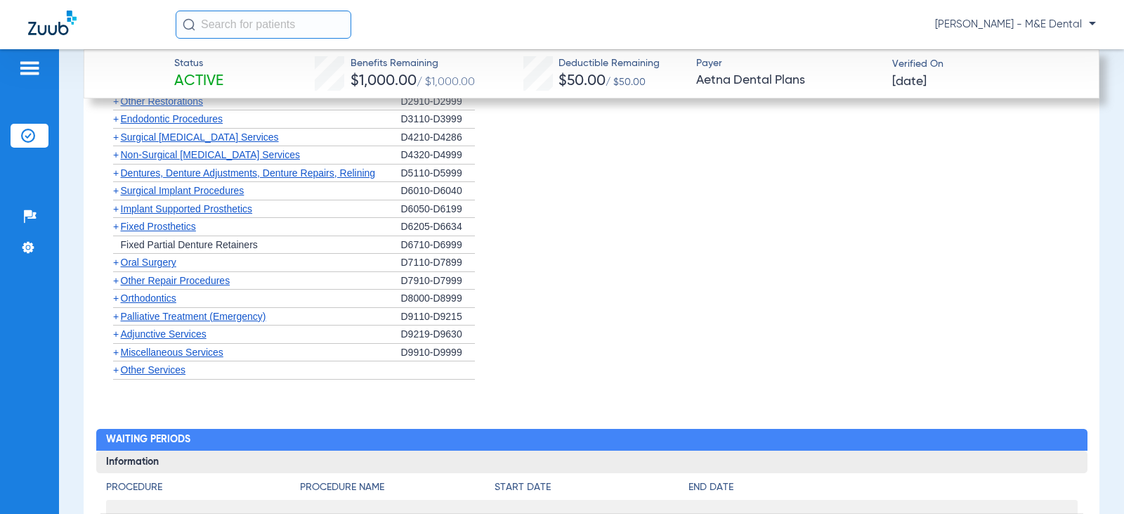
click at [163, 295] on span "Orthodontics" at bounding box center [149, 297] width 56 height 11
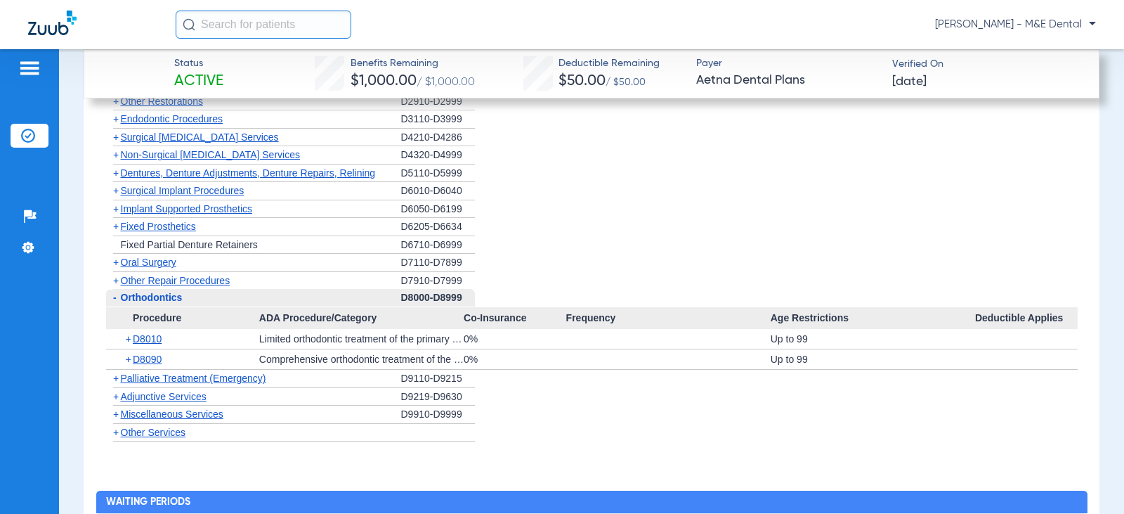
drag, startPoint x: 163, startPoint y: 295, endPoint x: 162, endPoint y: 304, distance: 9.2
click at [163, 294] on span "Orthodontics" at bounding box center [152, 297] width 62 height 11
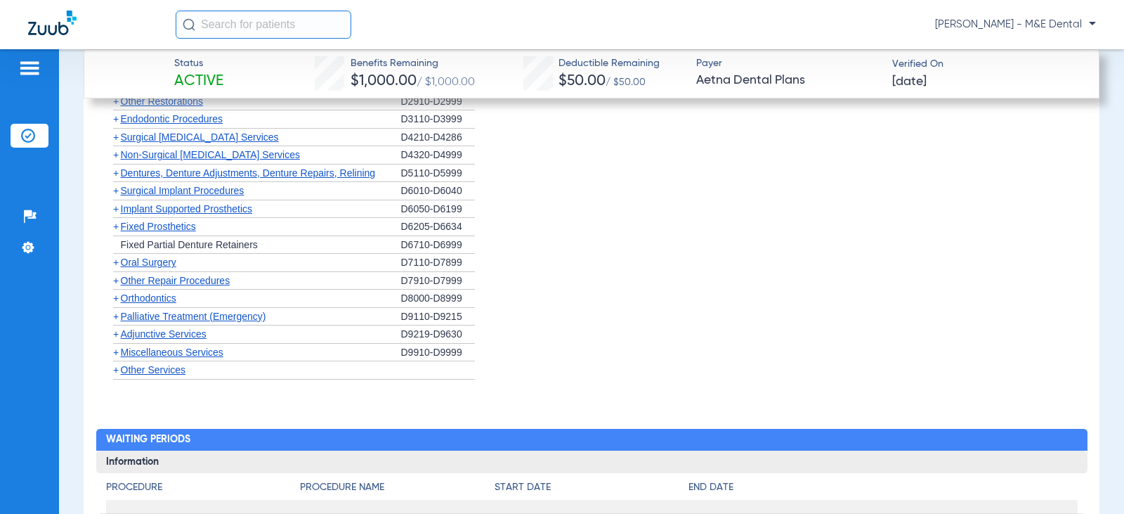
click at [161, 315] on span "Palliative Treatment (Emergency)" at bounding box center [193, 316] width 145 height 11
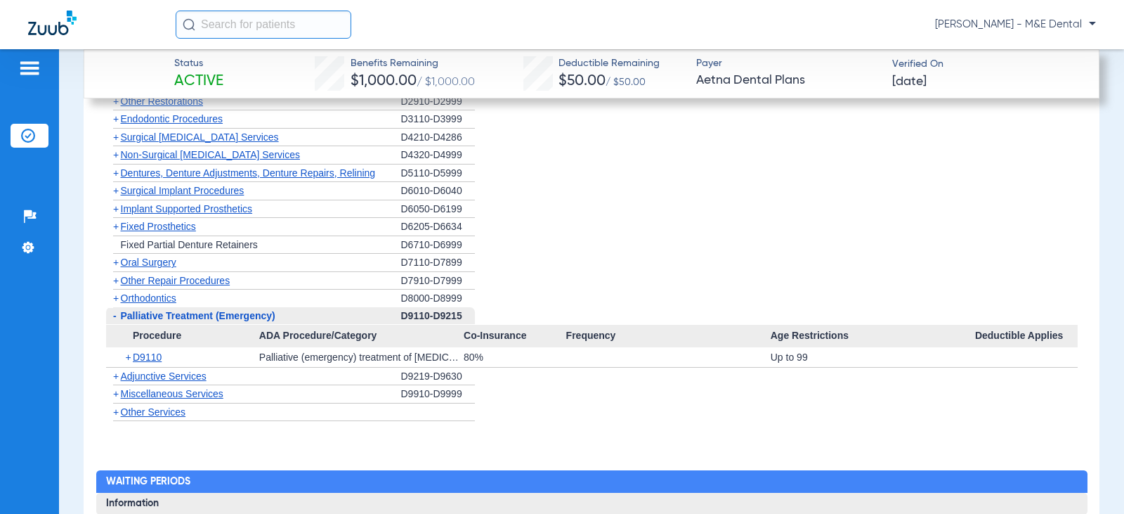
click at [161, 315] on span "Palliative Treatment (Emergency)" at bounding box center [198, 315] width 155 height 11
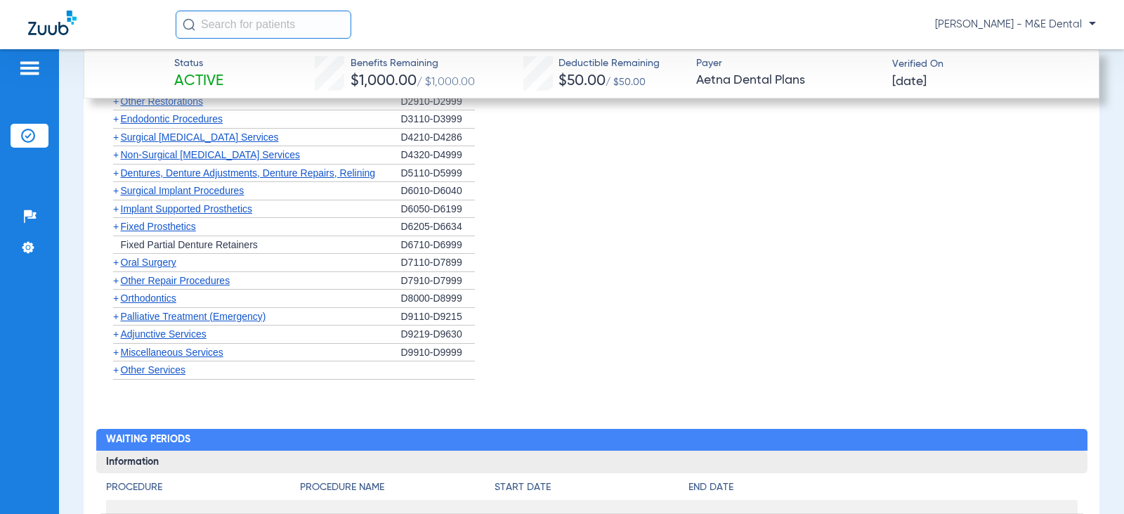
click at [154, 299] on span "Orthodontics" at bounding box center [149, 297] width 56 height 11
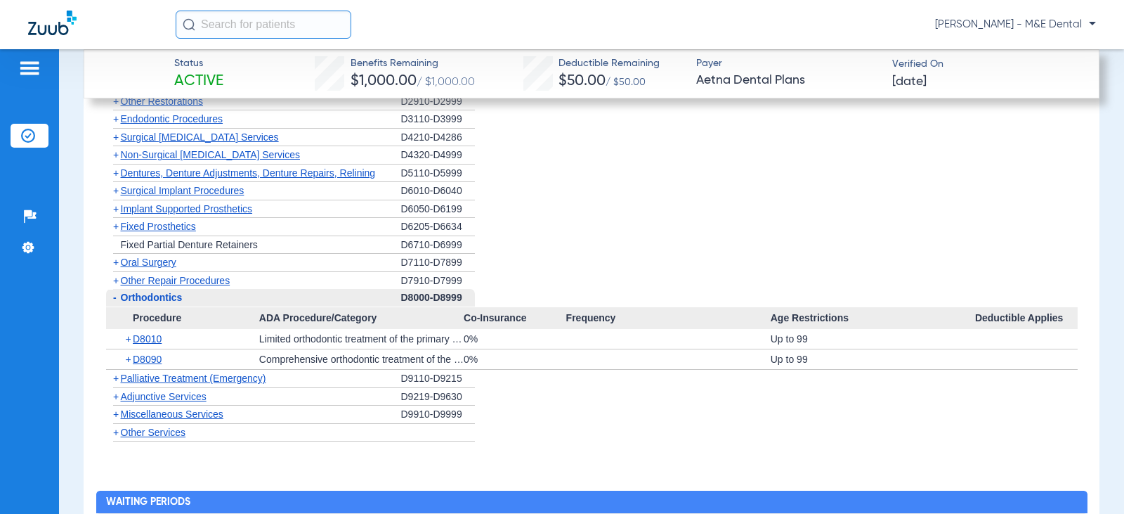
click at [154, 299] on span "Orthodontics" at bounding box center [152, 297] width 62 height 11
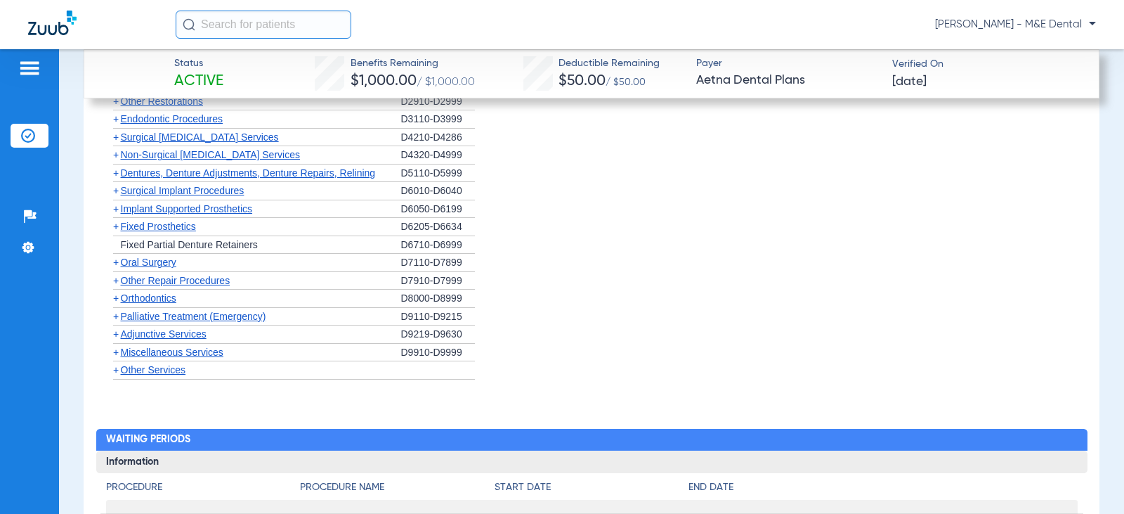
click at [151, 279] on span "Other Repair Procedures" at bounding box center [176, 280] width 110 height 11
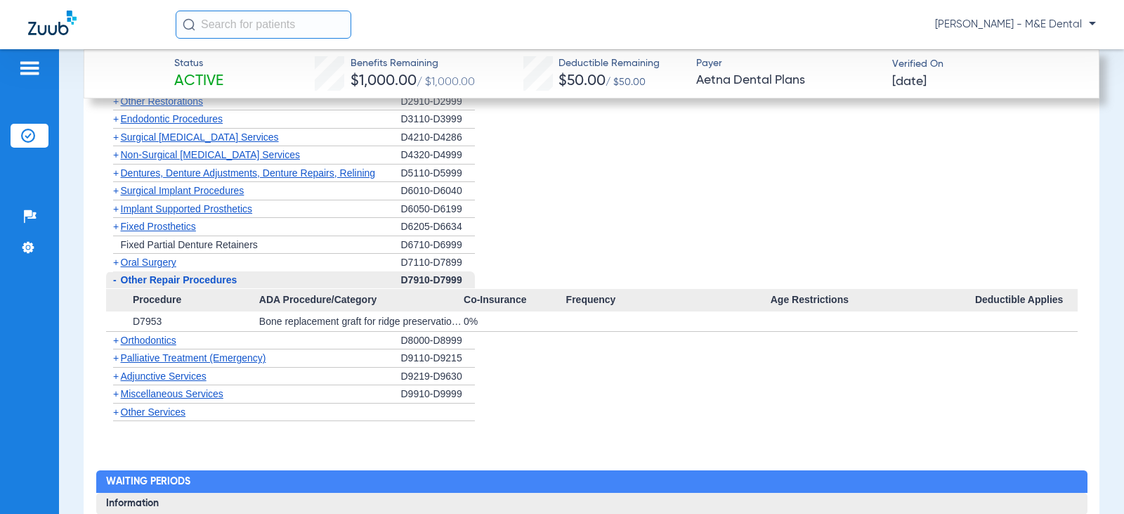
click at [151, 279] on span "Other Repair Procedures" at bounding box center [179, 279] width 117 height 11
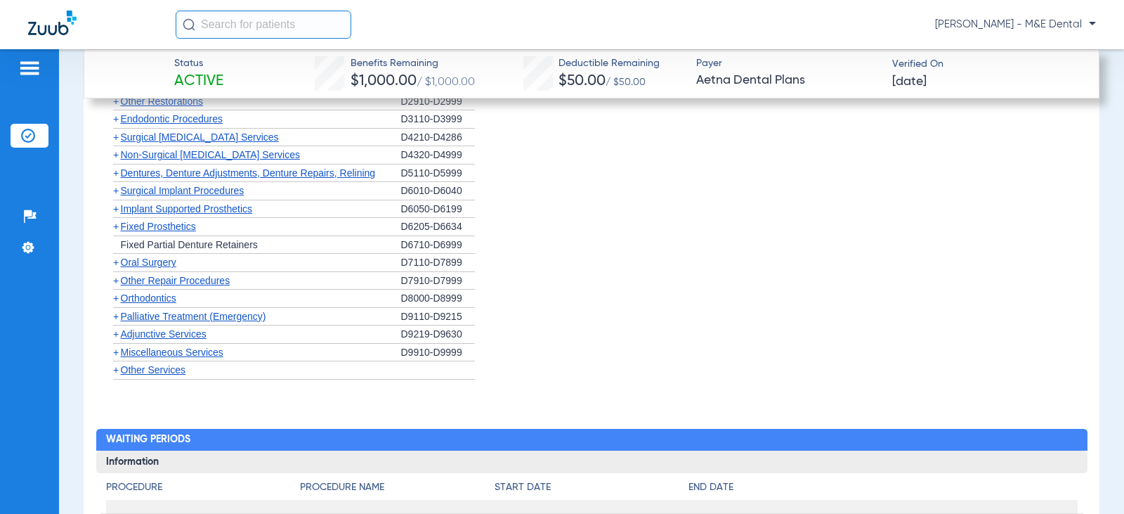
click at [731, 302] on li "+ Orthodontics D8000-D8999" at bounding box center [592, 298] width 972 height 18
click at [148, 233] on div "+ Fixed Prosthetics" at bounding box center [253, 227] width 295 height 18
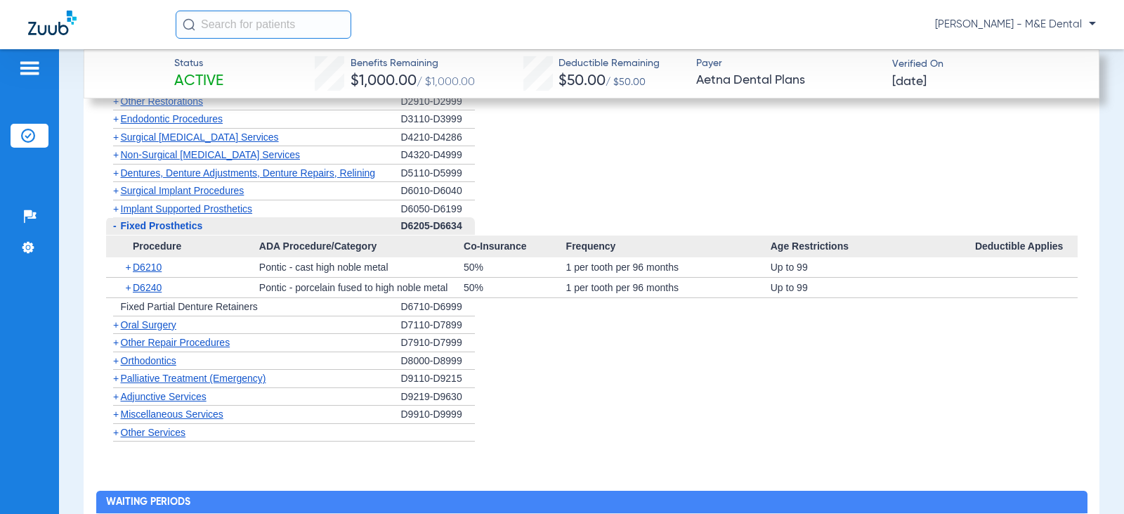
click at [150, 227] on span "Fixed Prosthetics" at bounding box center [162, 225] width 82 height 11
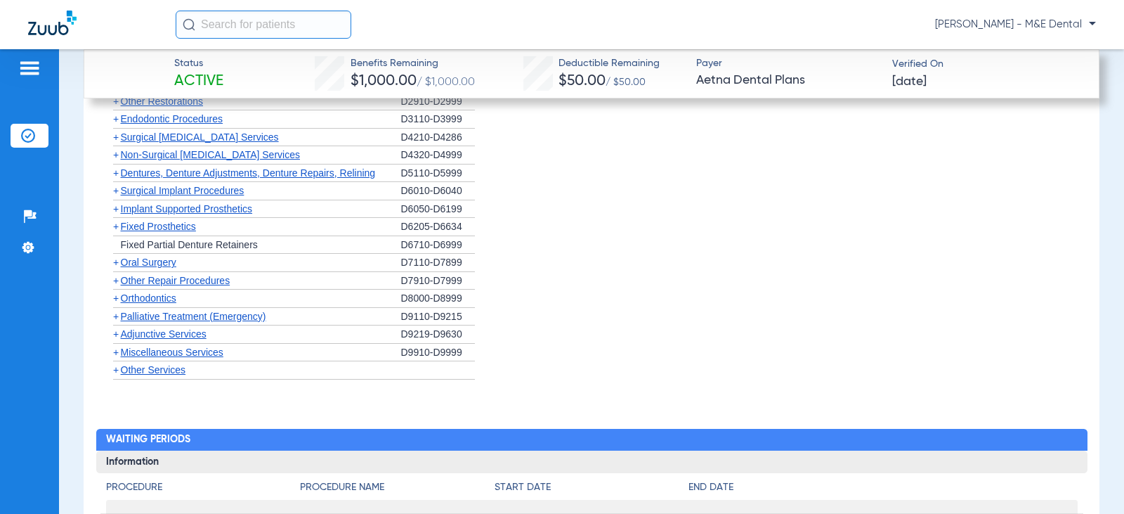
click at [162, 277] on span "Other Repair Procedures" at bounding box center [176, 280] width 110 height 11
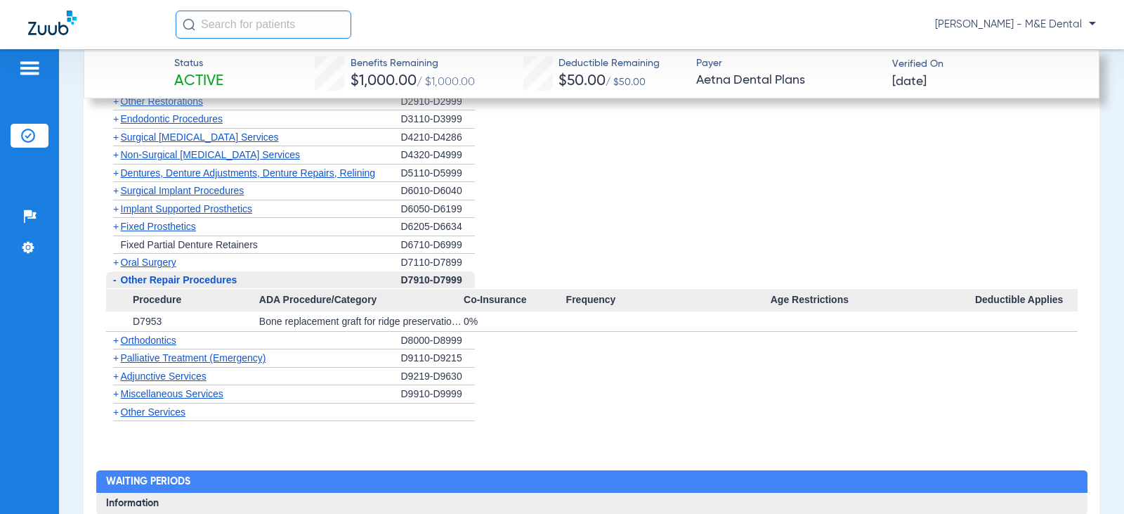
click at [162, 277] on span "Other Repair Procedures" at bounding box center [179, 279] width 117 height 11
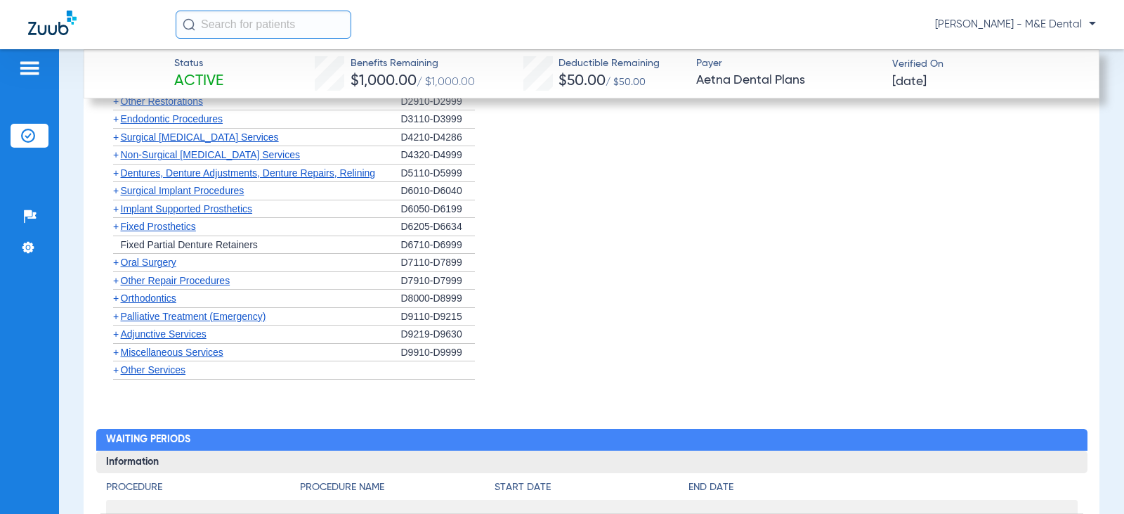
click at [846, 22] on div "[PERSON_NAME] - M&E Dental" at bounding box center [636, 25] width 920 height 28
click at [812, 393] on div "Procedure Benefits Disclaimers Missing tooth clause: MISSING TOOTH CLAUSE APPLI…" at bounding box center [592, 269] width 1016 height 1071
click at [167, 192] on span "Surgical Implant Procedures" at bounding box center [183, 190] width 124 height 11
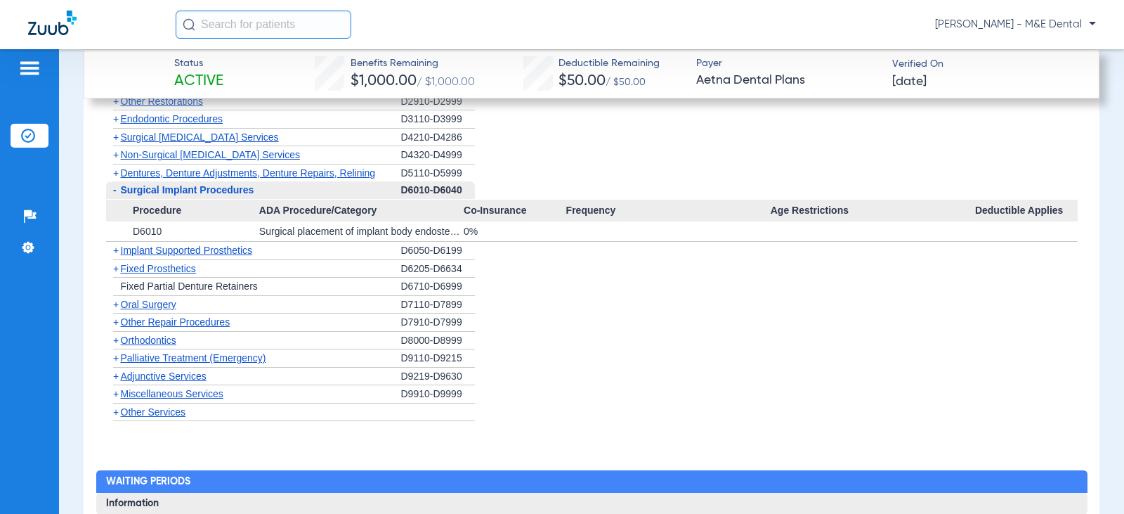
click at [167, 192] on span "Surgical Implant Procedures" at bounding box center [187, 189] width 133 height 11
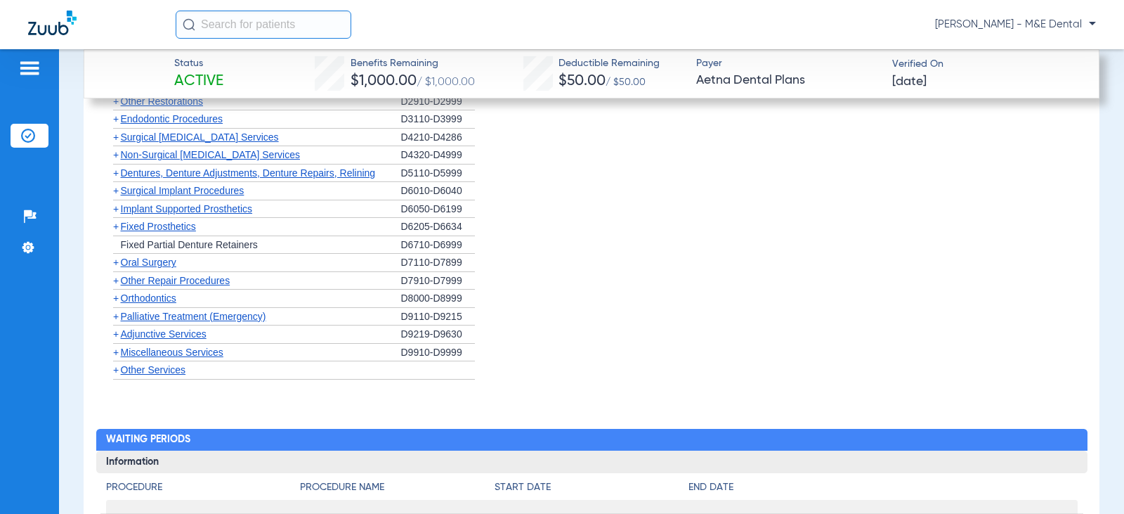
click at [169, 211] on span "Implant Supported Prosthetics" at bounding box center [187, 208] width 132 height 11
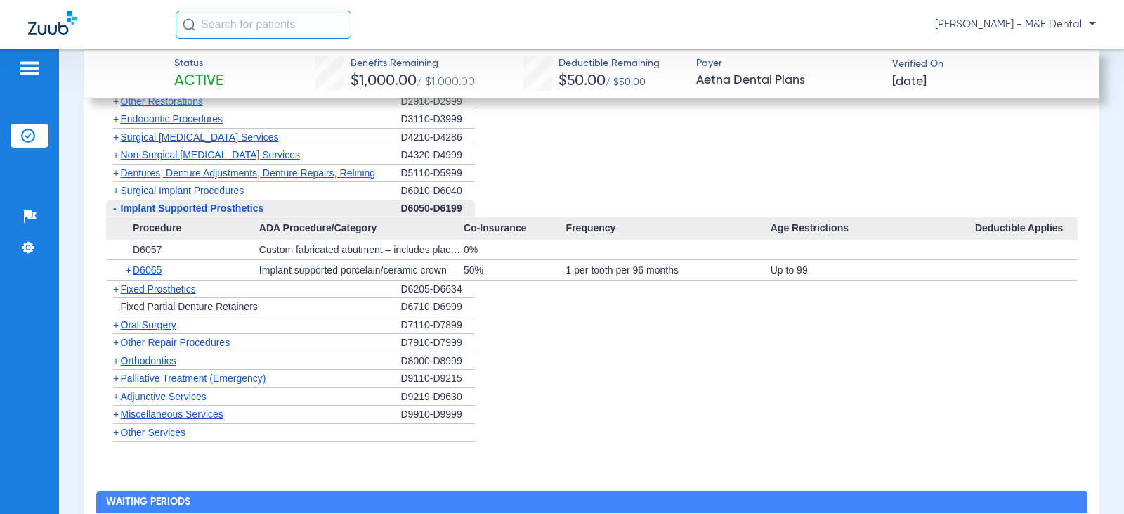
click at [169, 211] on span "Implant Supported Prosthetics" at bounding box center [192, 207] width 143 height 11
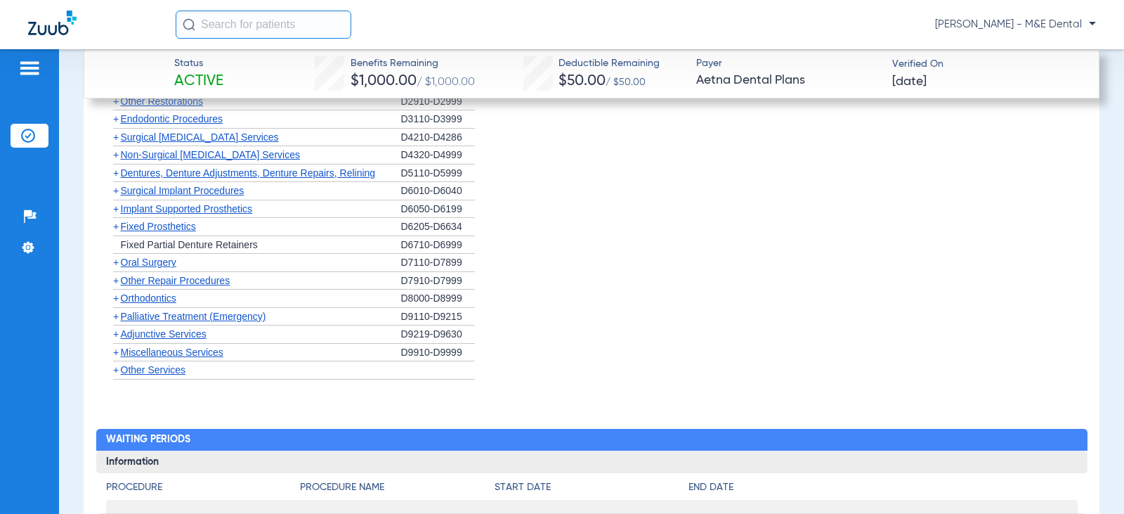
drag, startPoint x: 757, startPoint y: 363, endPoint x: 753, endPoint y: 394, distance: 31.1
click at [757, 363] on li "+ Other Services" at bounding box center [592, 370] width 972 height 18
